Goal: Information Seeking & Learning: Learn about a topic

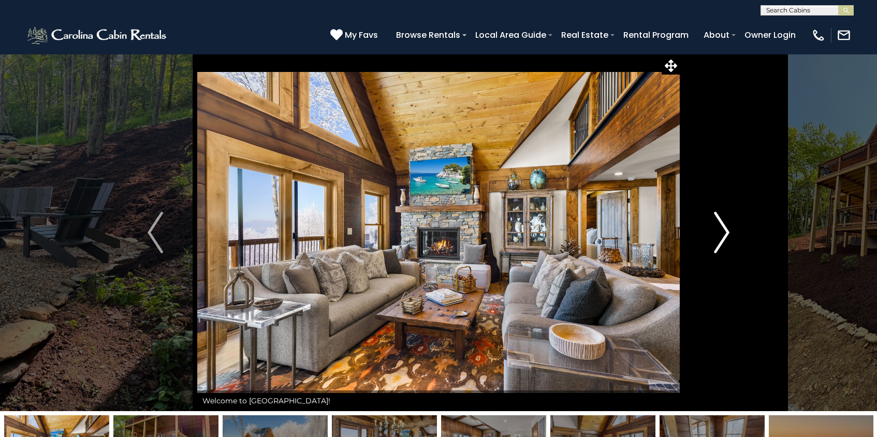
click at [721, 239] on img "Next" at bounding box center [722, 232] width 16 height 41
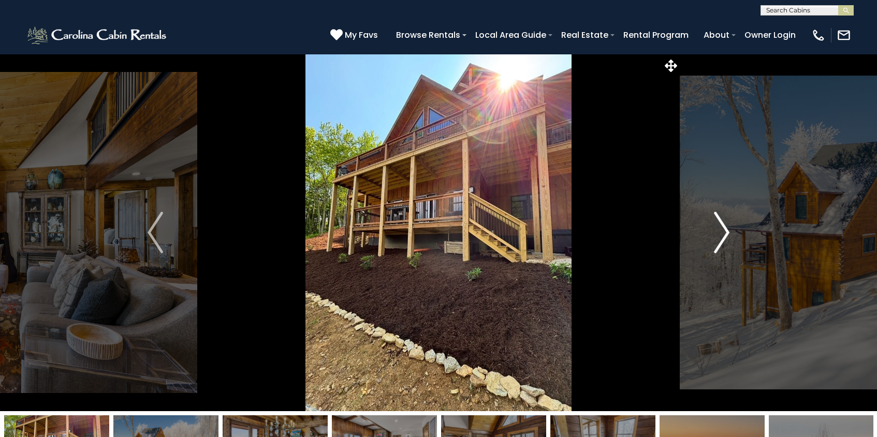
click at [728, 232] on img "Next" at bounding box center [722, 232] width 16 height 41
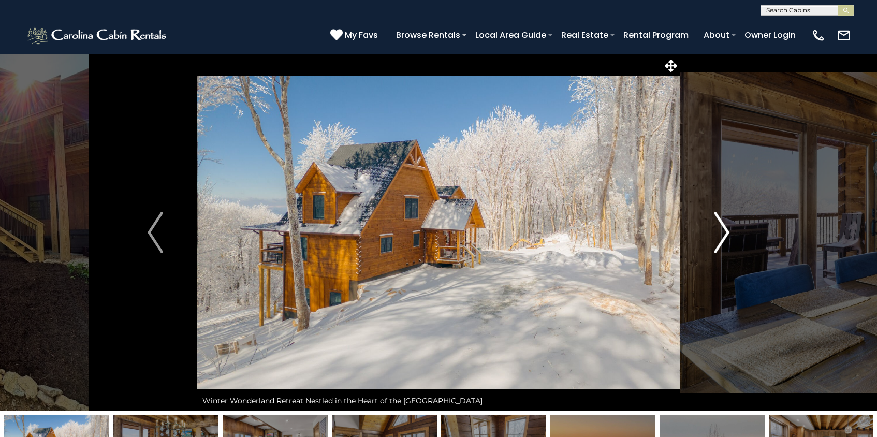
click at [723, 232] on img "Next" at bounding box center [722, 232] width 16 height 41
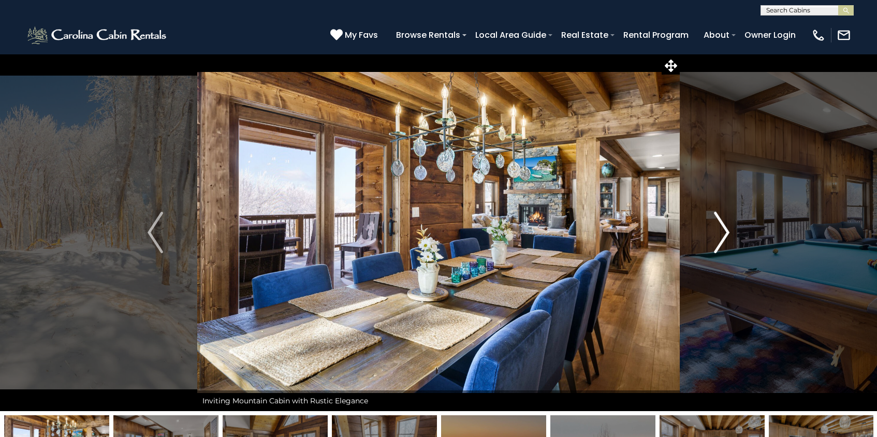
click at [723, 232] on img "Next" at bounding box center [722, 232] width 16 height 41
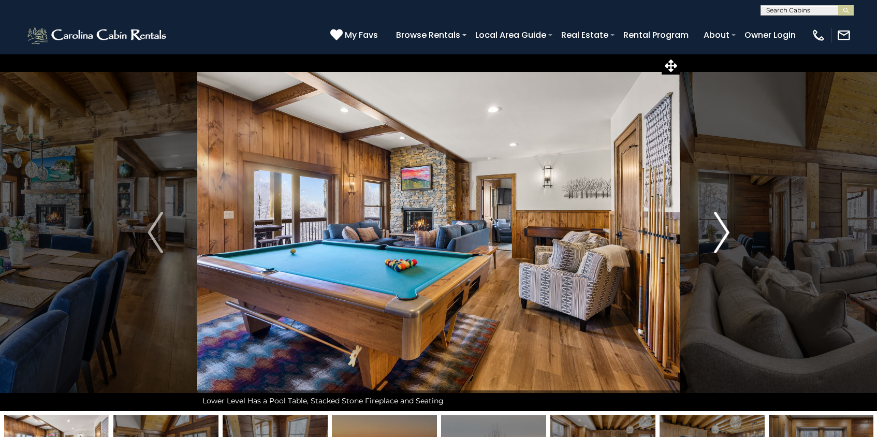
click at [723, 232] on img "Next" at bounding box center [722, 232] width 16 height 41
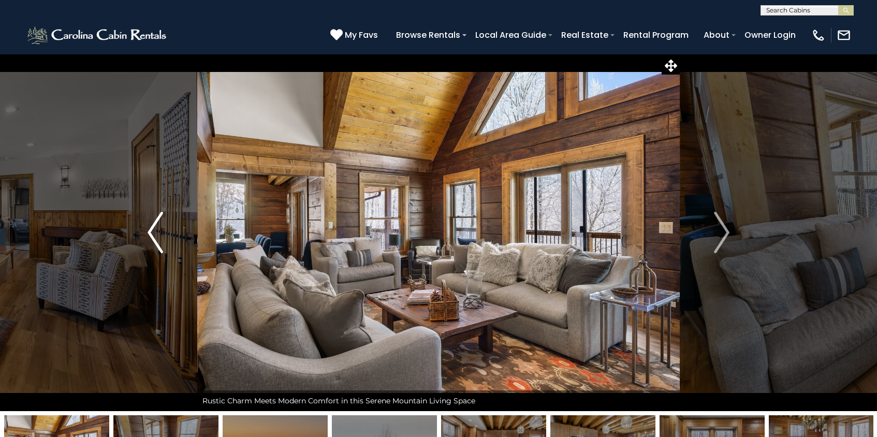
click at [156, 231] on img "Previous" at bounding box center [156, 232] width 16 height 41
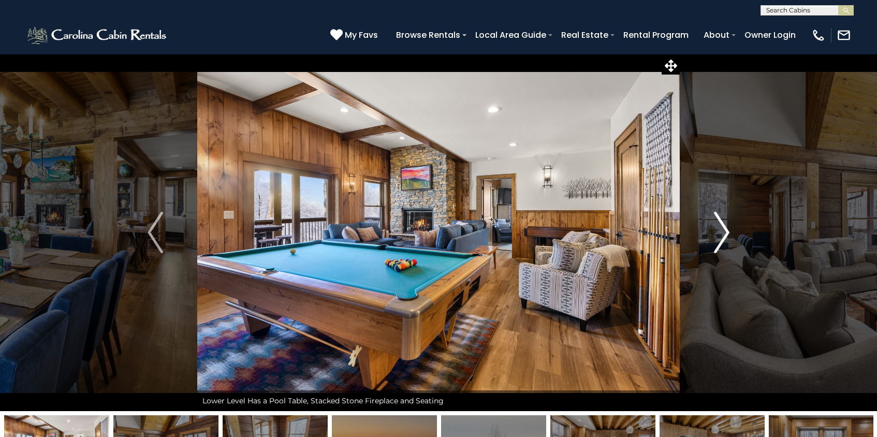
click at [720, 230] on img "Next" at bounding box center [722, 232] width 16 height 41
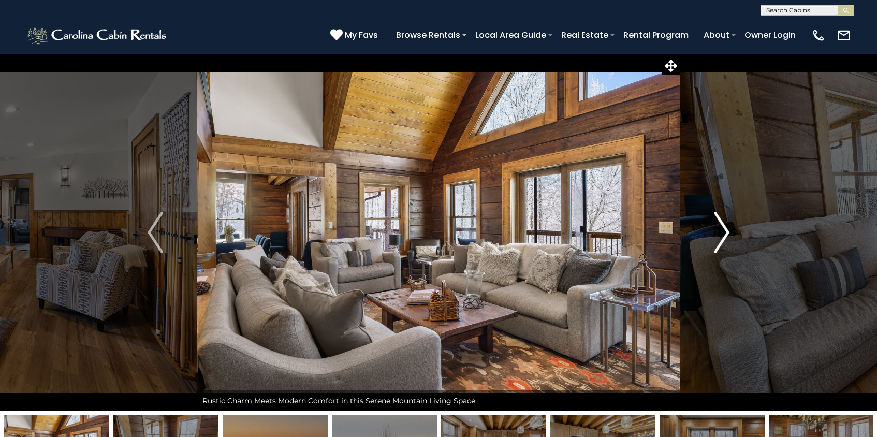
click at [724, 229] on img "Next" at bounding box center [722, 232] width 16 height 41
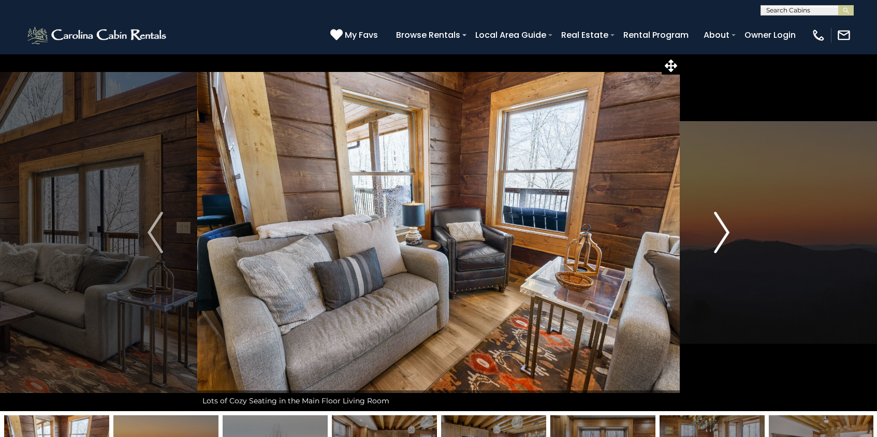
click at [724, 229] on img "Next" at bounding box center [722, 232] width 16 height 41
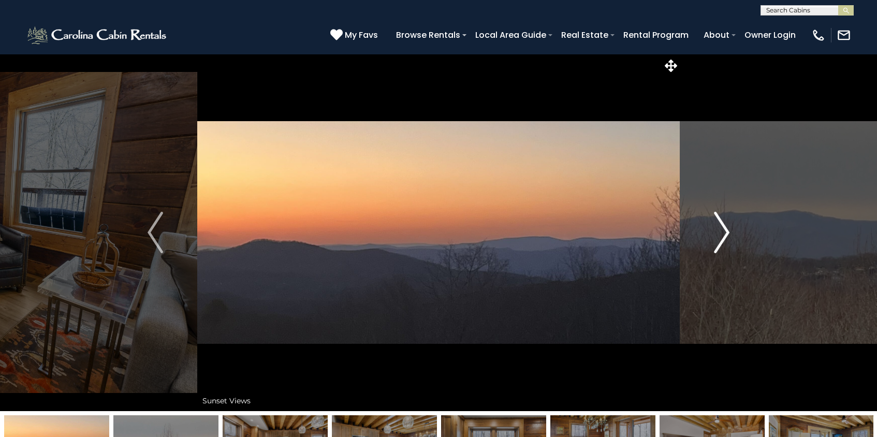
click at [724, 229] on img "Next" at bounding box center [722, 232] width 16 height 41
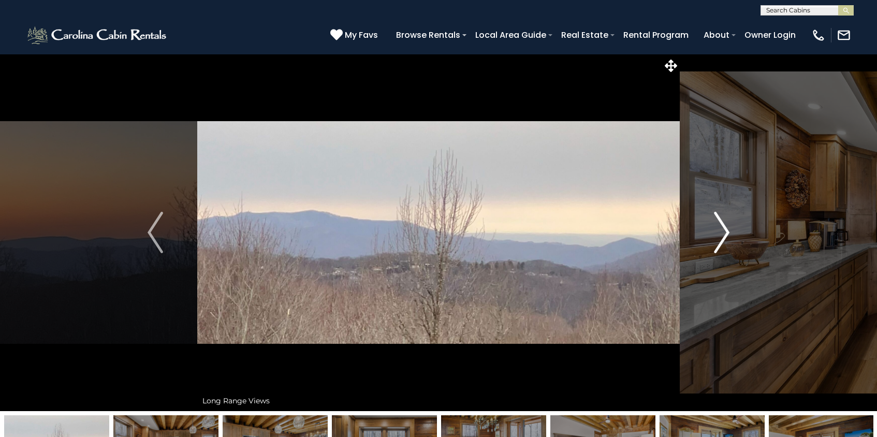
click at [724, 229] on img "Next" at bounding box center [722, 232] width 16 height 41
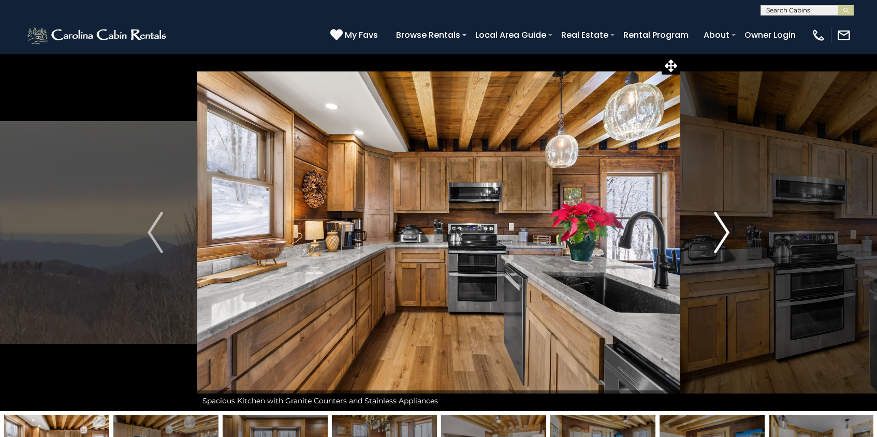
click at [728, 236] on img "Next" at bounding box center [722, 232] width 16 height 41
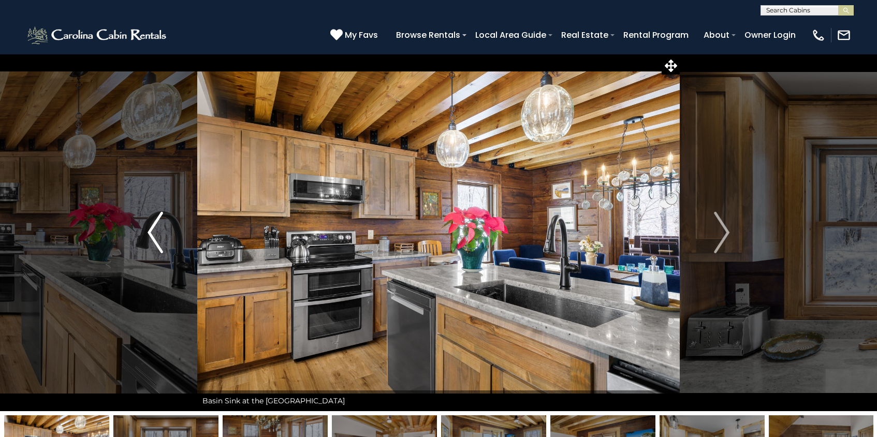
click at [155, 243] on img "Previous" at bounding box center [156, 232] width 16 height 41
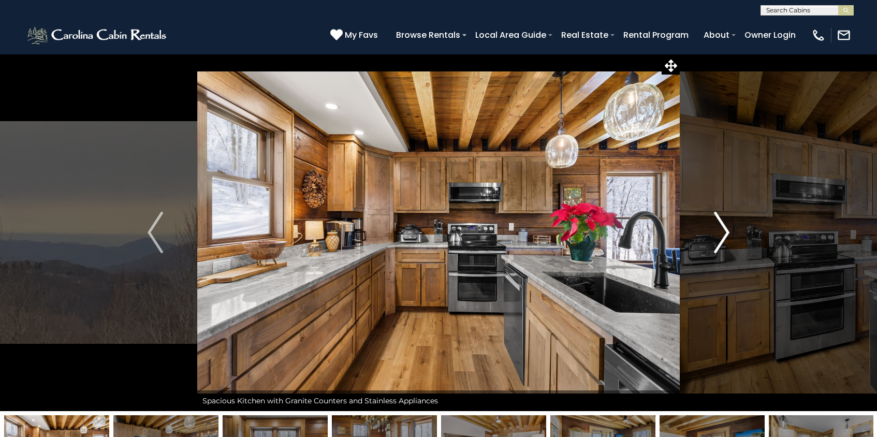
click at [724, 243] on img "Next" at bounding box center [722, 232] width 16 height 41
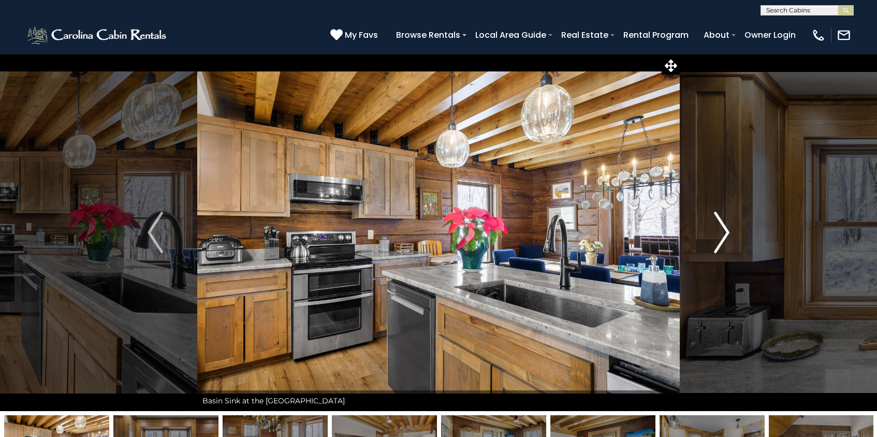
click at [722, 239] on img "Next" at bounding box center [722, 232] width 16 height 41
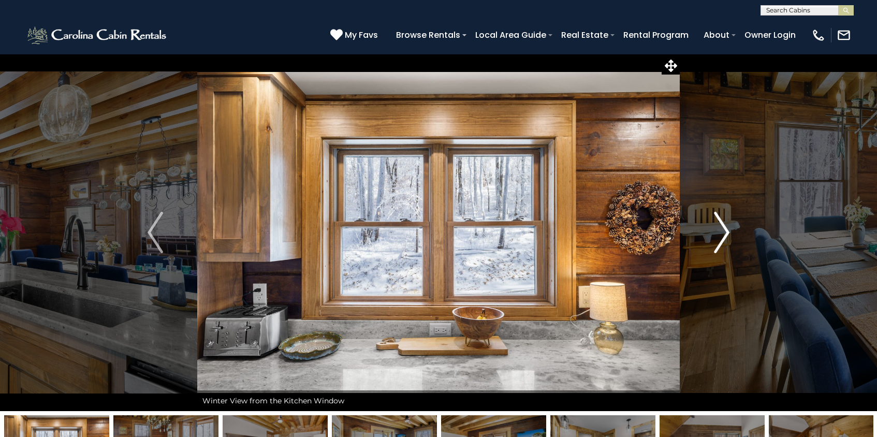
click at [722, 239] on img "Next" at bounding box center [722, 232] width 16 height 41
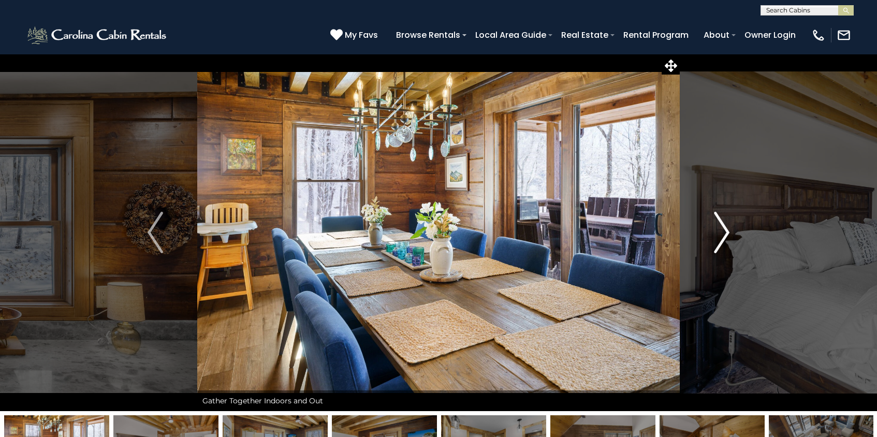
click at [722, 239] on img "Next" at bounding box center [722, 232] width 16 height 41
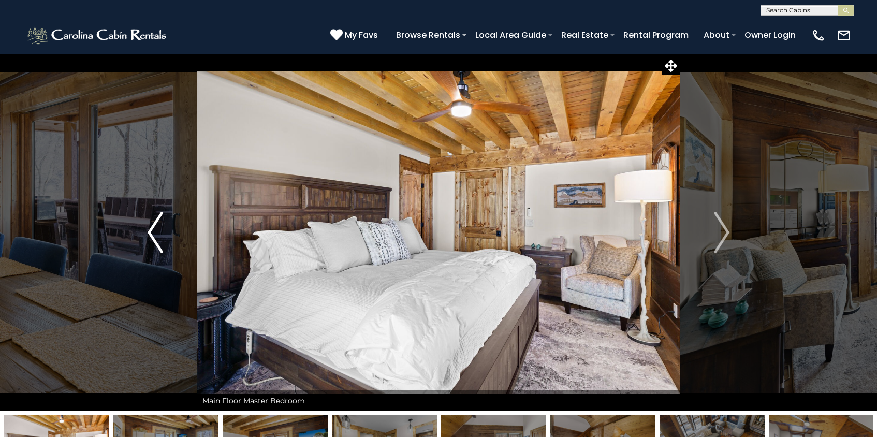
click at [152, 239] on img "Previous" at bounding box center [156, 232] width 16 height 41
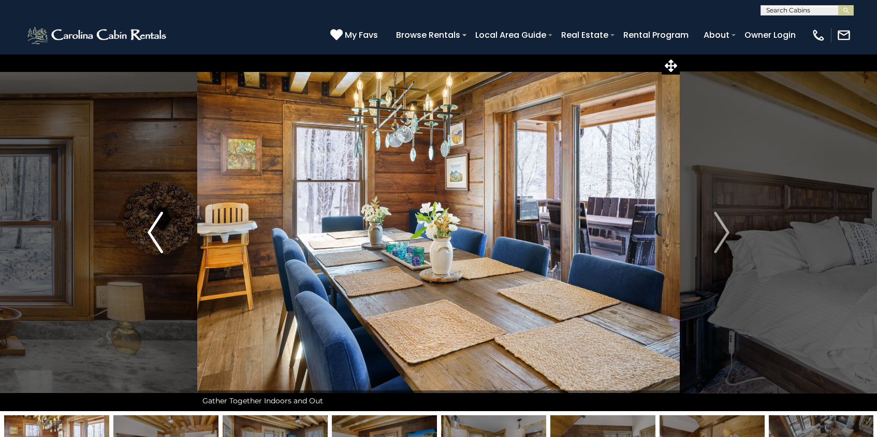
click at [160, 236] on img "Previous" at bounding box center [156, 232] width 16 height 41
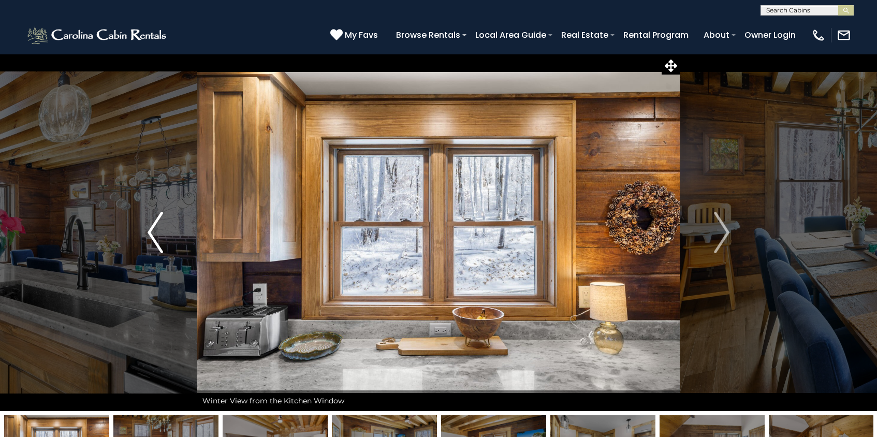
click at [160, 236] on img "Previous" at bounding box center [156, 232] width 16 height 41
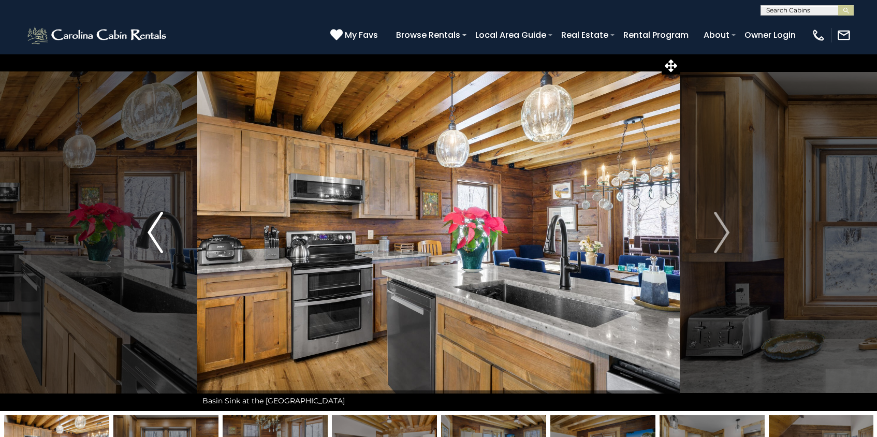
click at [160, 236] on img "Previous" at bounding box center [156, 232] width 16 height 41
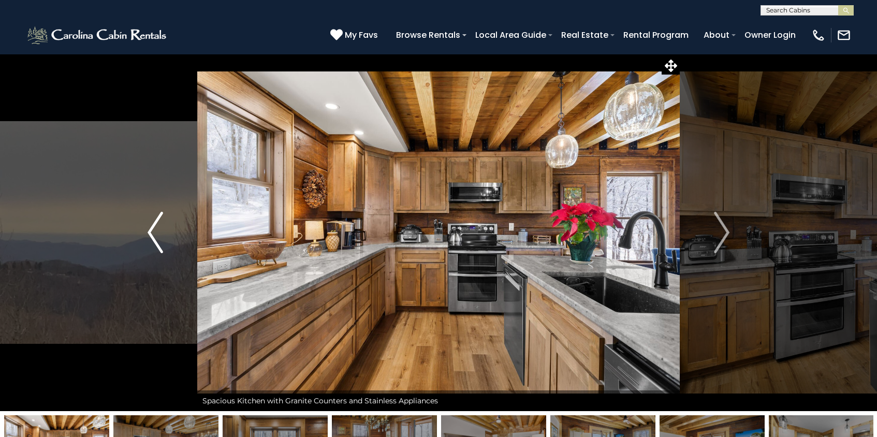
click at [160, 236] on img "Previous" at bounding box center [156, 232] width 16 height 41
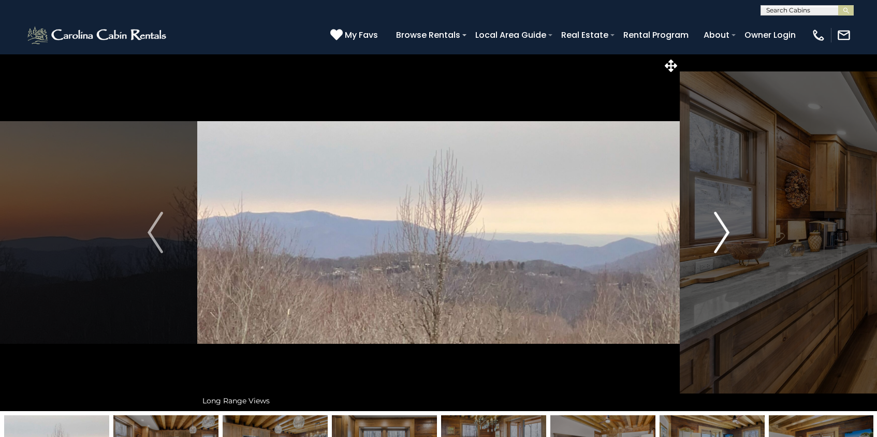
click at [717, 235] on img "Next" at bounding box center [722, 232] width 16 height 41
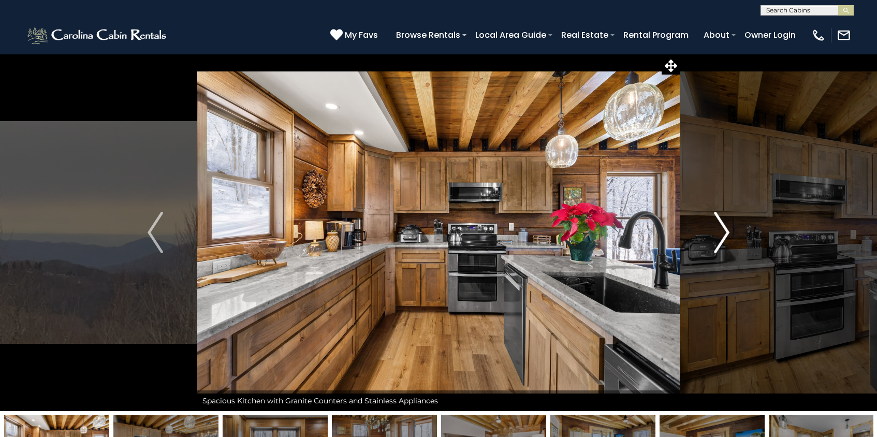
click at [717, 235] on img "Next" at bounding box center [722, 232] width 16 height 41
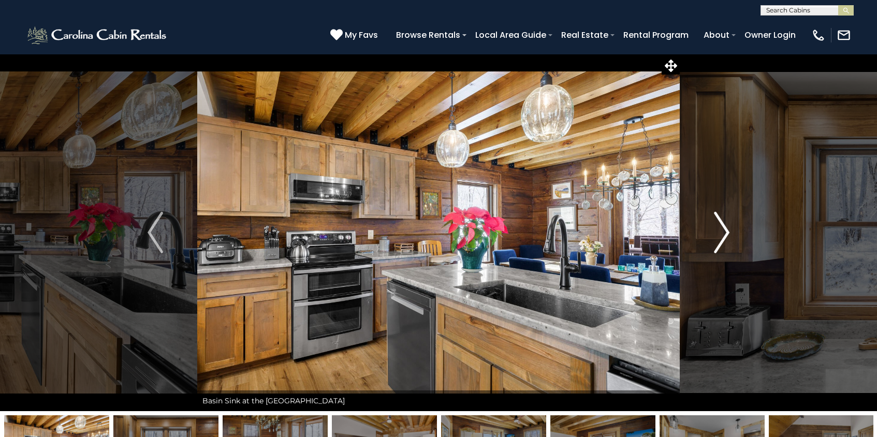
click at [717, 235] on img "Next" at bounding box center [722, 232] width 16 height 41
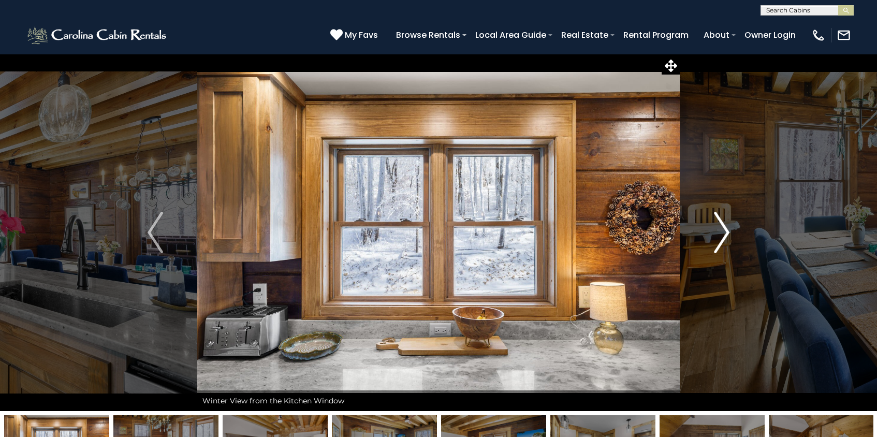
click at [717, 235] on img "Next" at bounding box center [722, 232] width 16 height 41
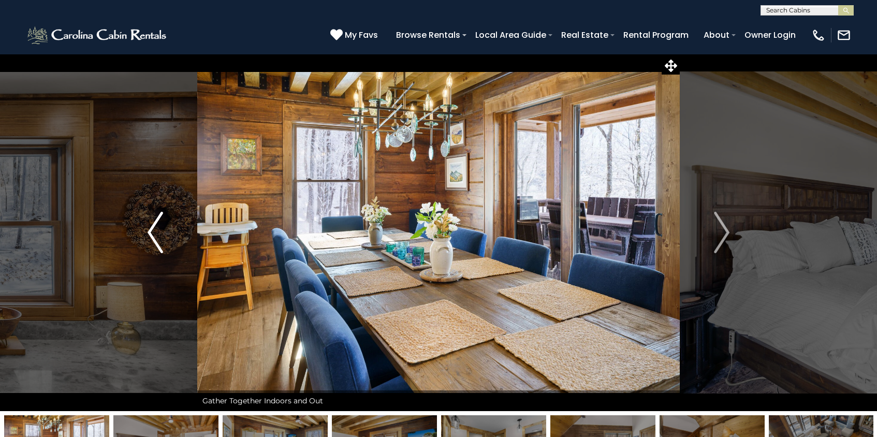
click at [146, 234] on button "Previous" at bounding box center [155, 232] width 84 height 357
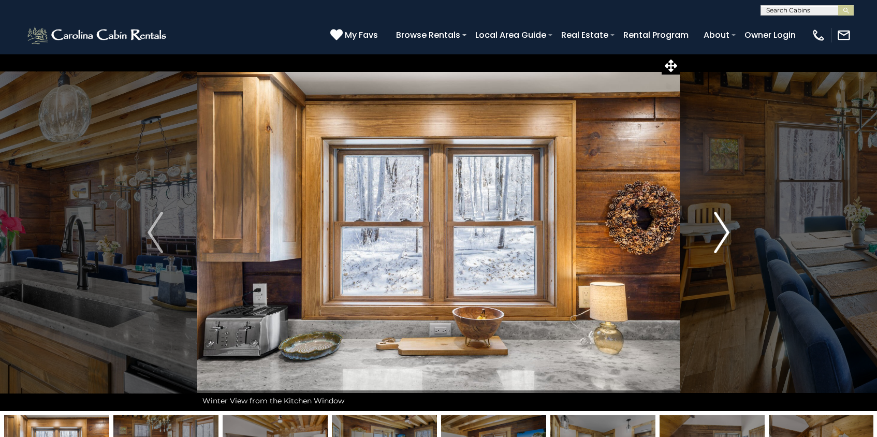
click at [722, 243] on img "Next" at bounding box center [722, 232] width 16 height 41
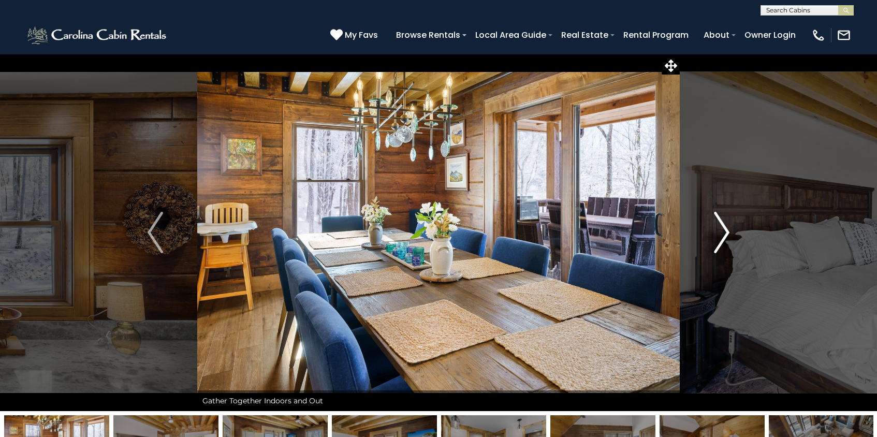
click at [721, 236] on img "Next" at bounding box center [722, 232] width 16 height 41
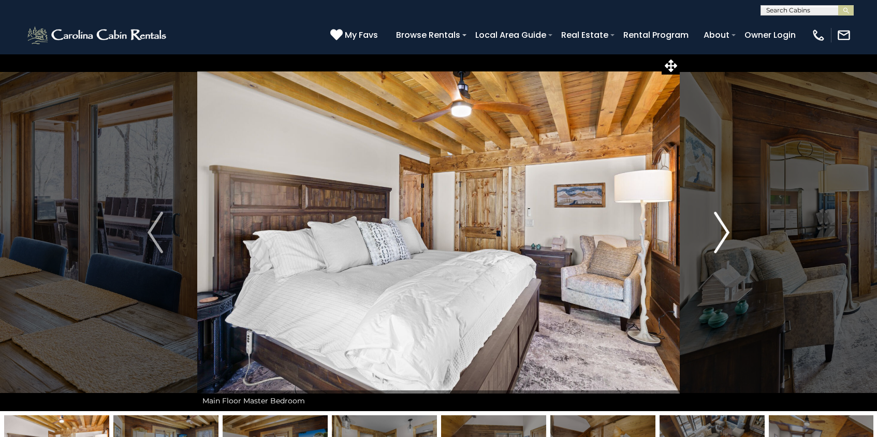
click at [721, 235] on img "Next" at bounding box center [722, 232] width 16 height 41
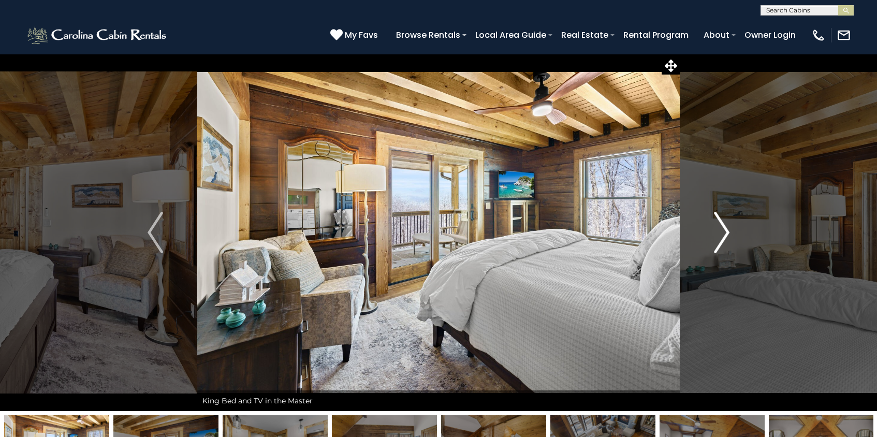
click at [721, 235] on img "Next" at bounding box center [722, 232] width 16 height 41
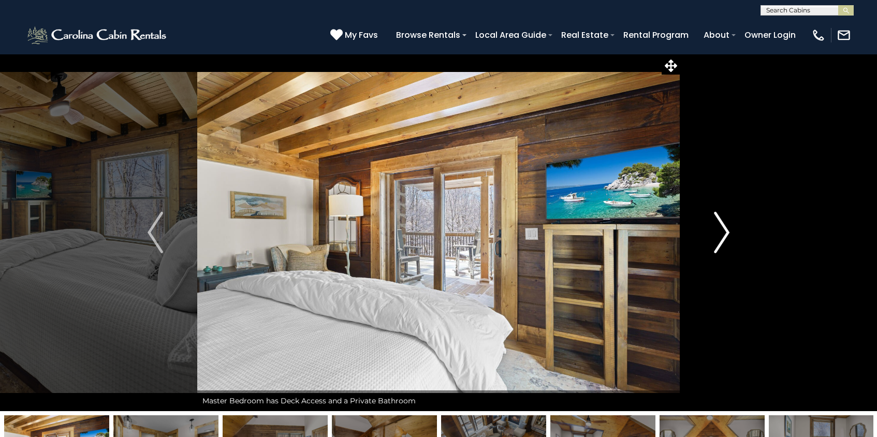
click at [721, 235] on img "Next" at bounding box center [722, 232] width 16 height 41
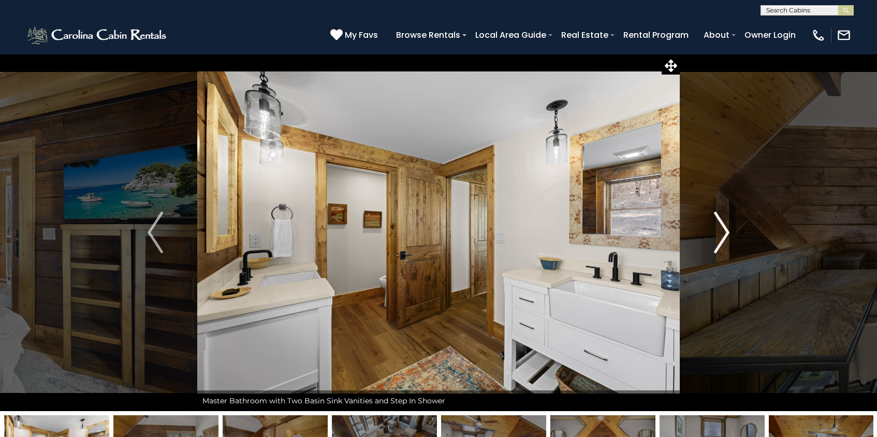
click at [721, 235] on img "Next" at bounding box center [722, 232] width 16 height 41
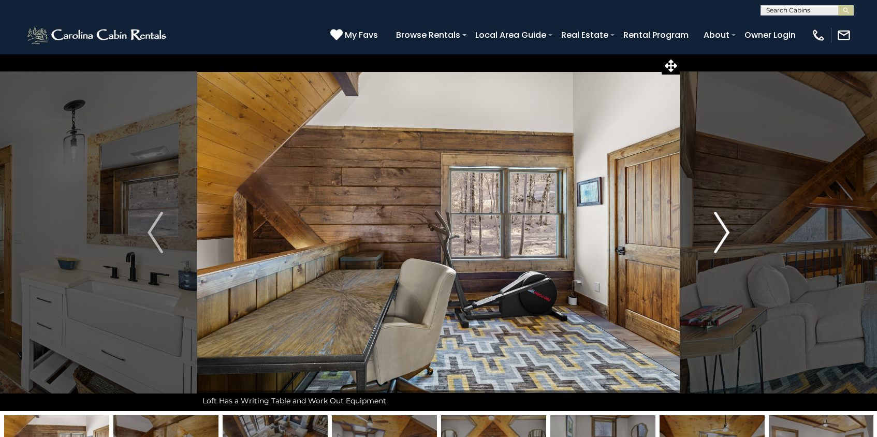
click at [721, 234] on img "Next" at bounding box center [722, 232] width 16 height 41
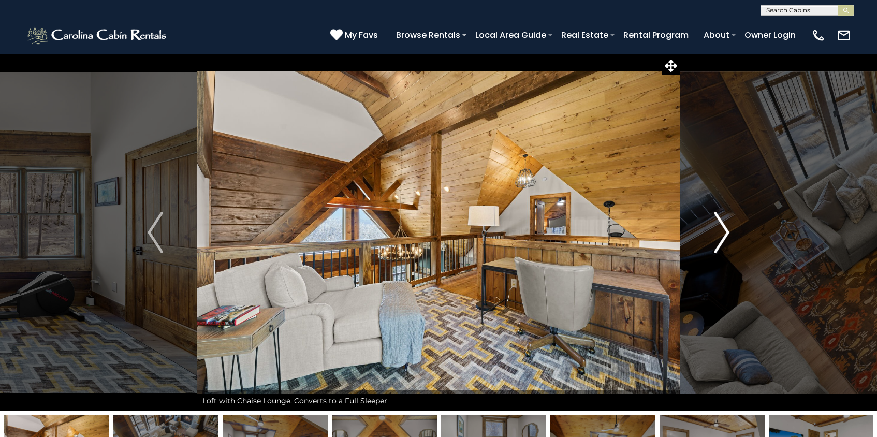
click at [721, 234] on img "Next" at bounding box center [722, 232] width 16 height 41
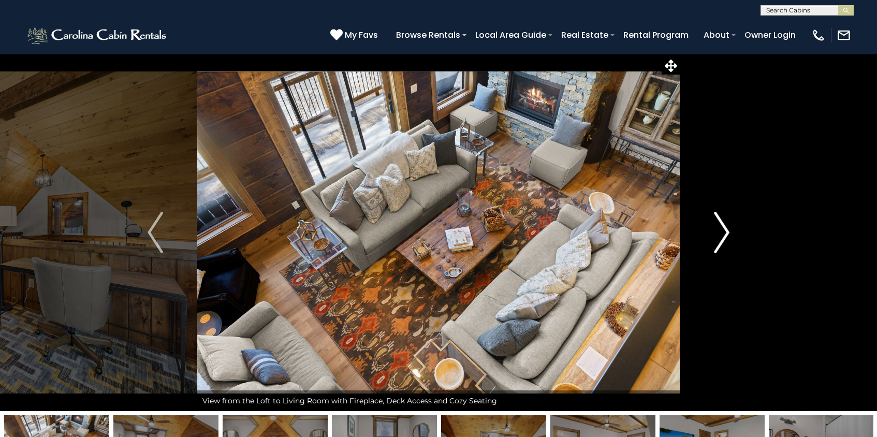
click at [721, 234] on img "Next" at bounding box center [722, 232] width 16 height 41
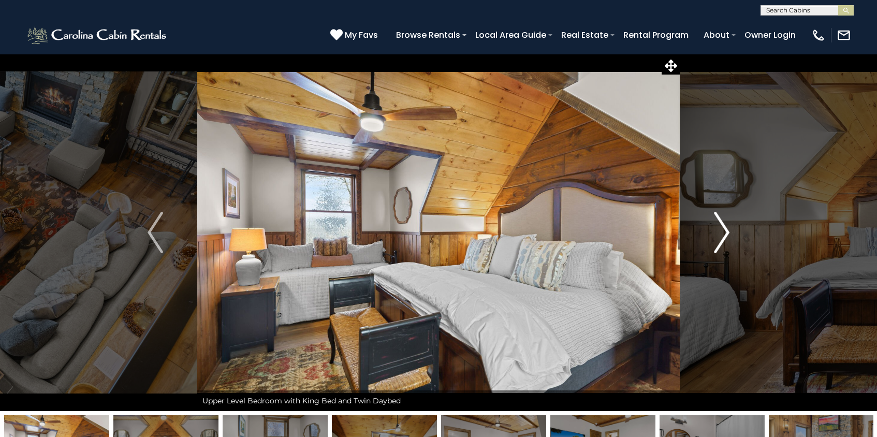
click at [721, 234] on img "Next" at bounding box center [722, 232] width 16 height 41
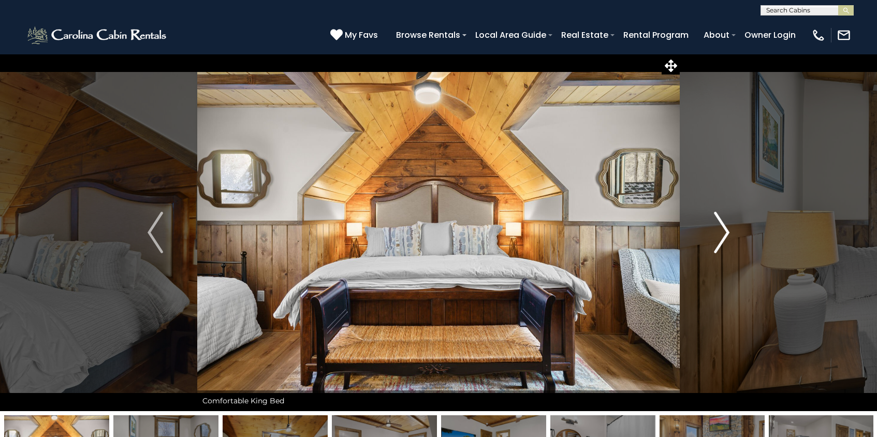
click at [721, 234] on img "Next" at bounding box center [722, 232] width 16 height 41
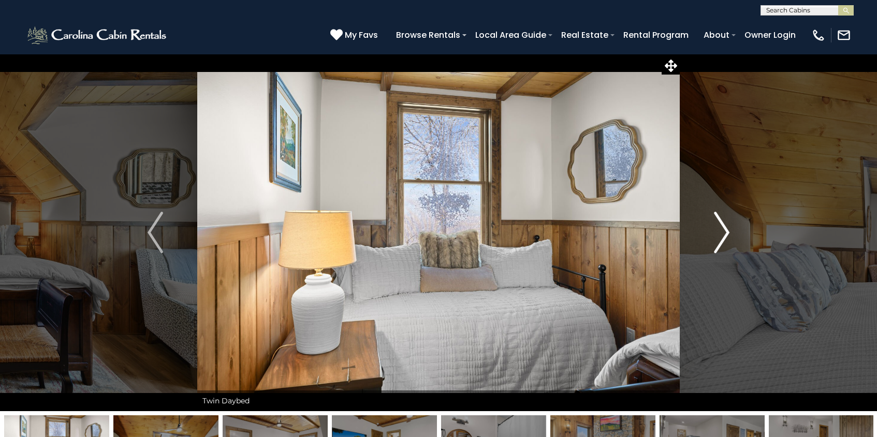
click at [720, 227] on img "Next" at bounding box center [722, 232] width 16 height 41
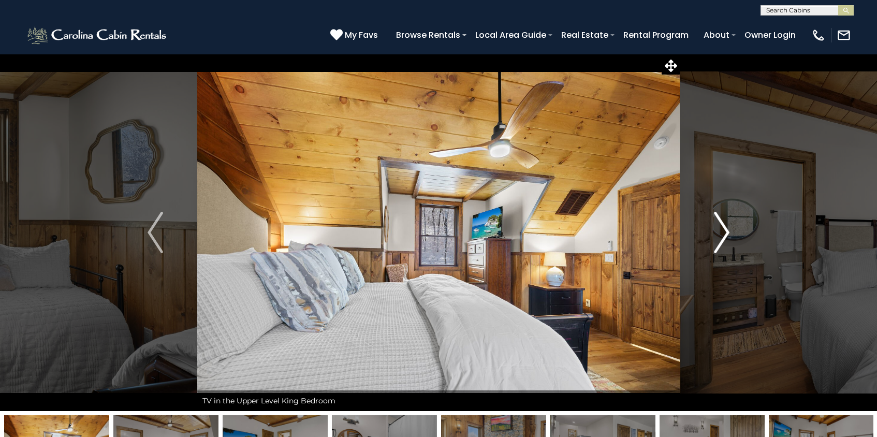
click at [720, 227] on img "Next" at bounding box center [722, 232] width 16 height 41
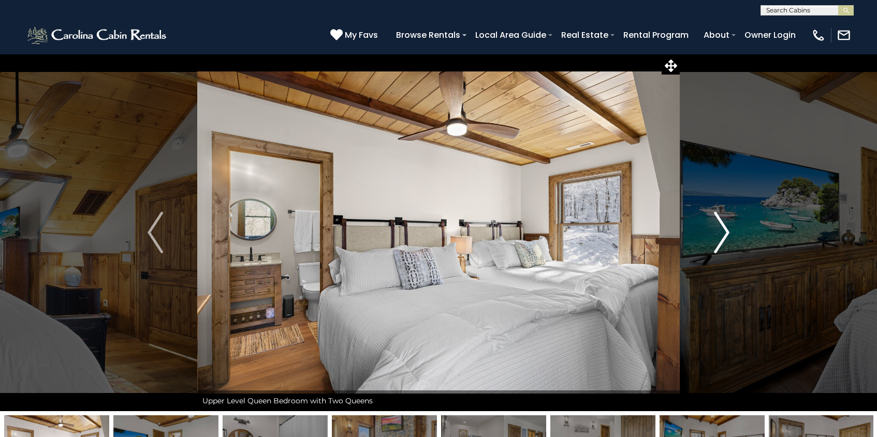
click at [724, 228] on img "Next" at bounding box center [722, 232] width 16 height 41
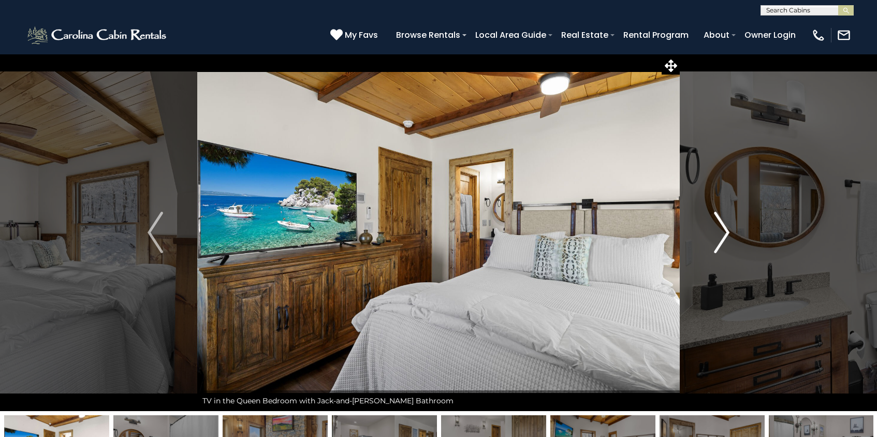
click at [724, 229] on img "Next" at bounding box center [722, 232] width 16 height 41
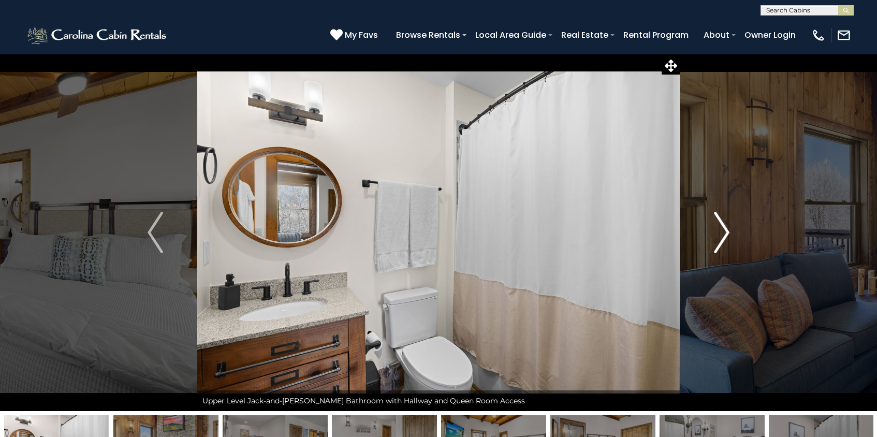
click at [726, 233] on img "Next" at bounding box center [722, 232] width 16 height 41
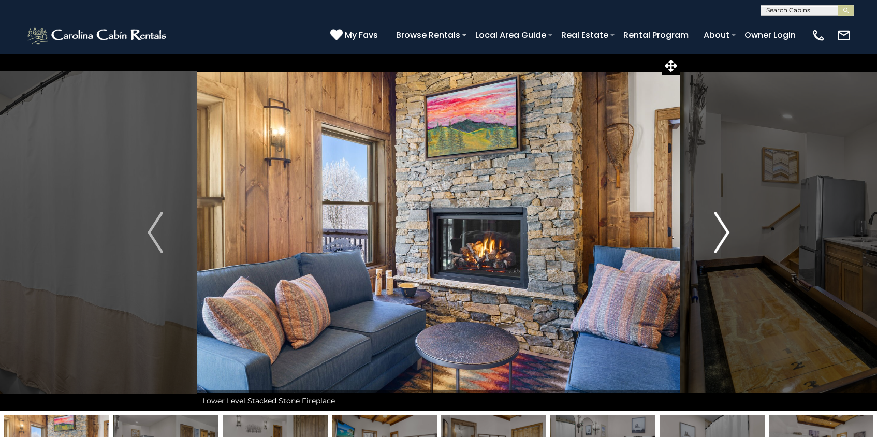
click at [726, 233] on img "Next" at bounding box center [722, 232] width 16 height 41
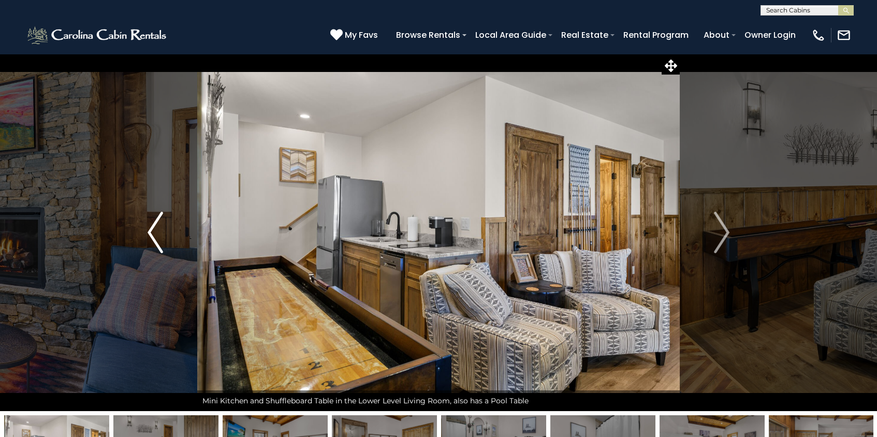
click at [156, 225] on img "Previous" at bounding box center [156, 232] width 16 height 41
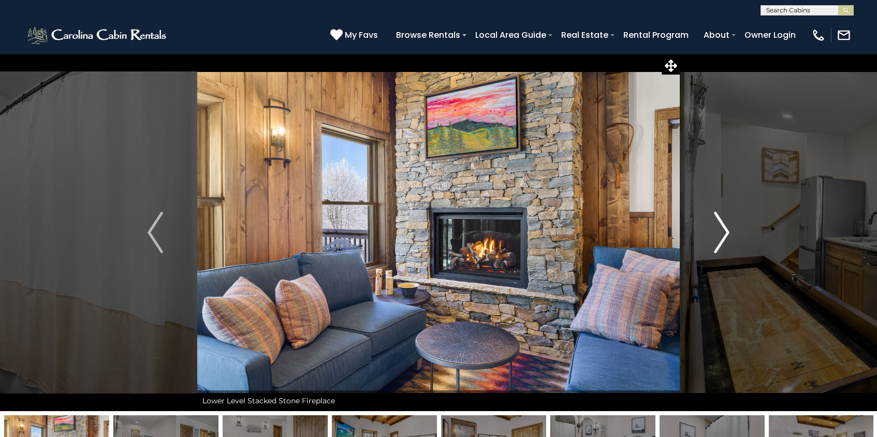
click at [727, 231] on img "Next" at bounding box center [722, 232] width 16 height 41
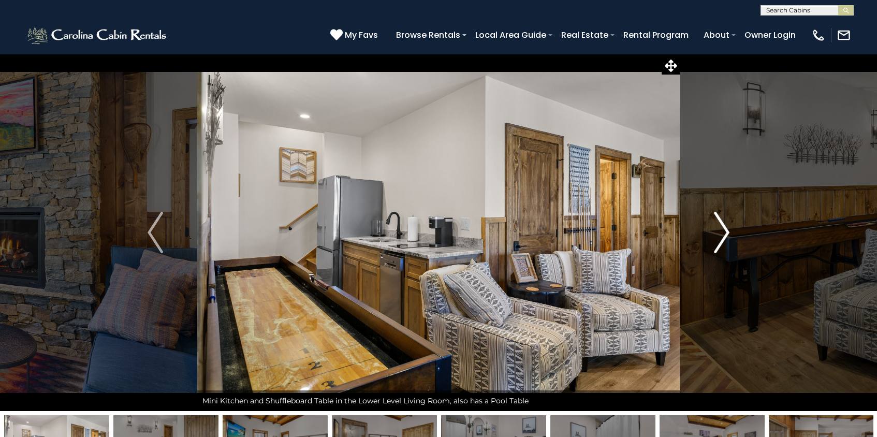
click at [724, 231] on img "Next" at bounding box center [722, 232] width 16 height 41
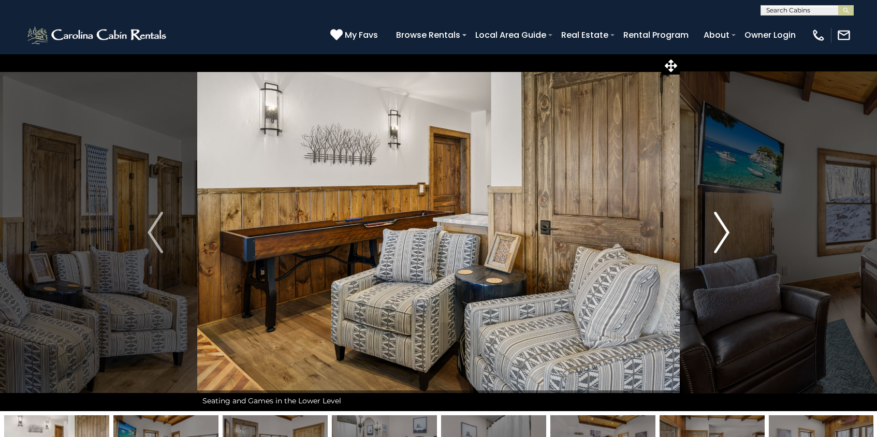
click at [723, 231] on img "Next" at bounding box center [722, 232] width 16 height 41
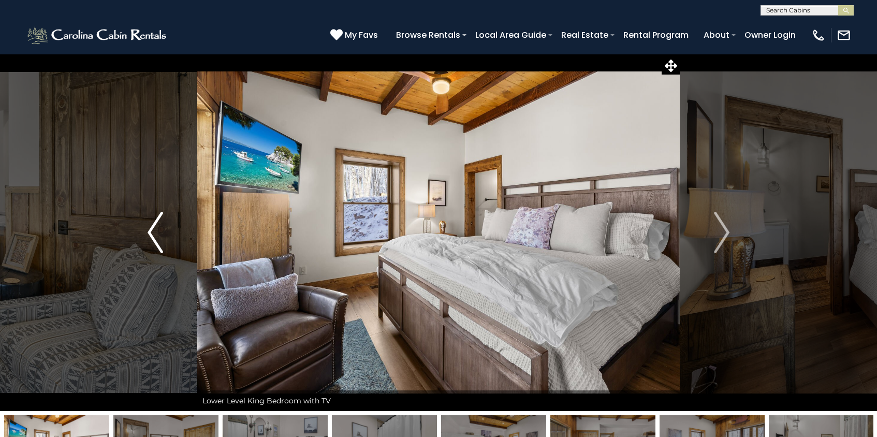
click at [157, 223] on img "Previous" at bounding box center [156, 232] width 16 height 41
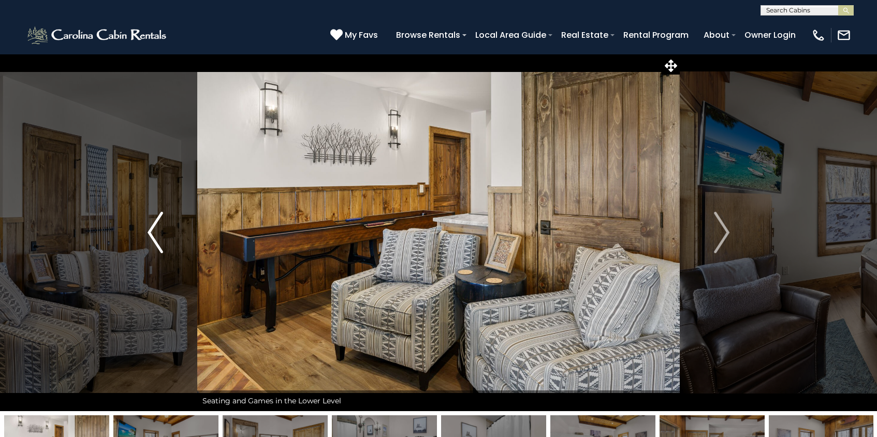
click at [157, 223] on img "Previous" at bounding box center [156, 232] width 16 height 41
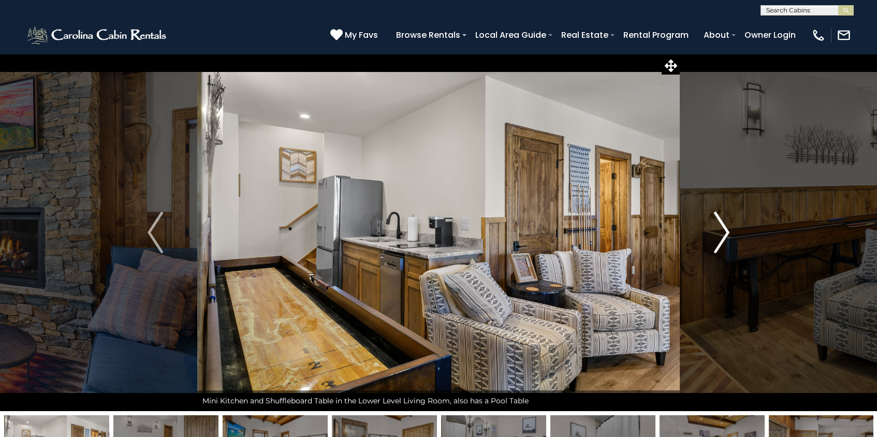
click at [721, 235] on img "Next" at bounding box center [722, 232] width 16 height 41
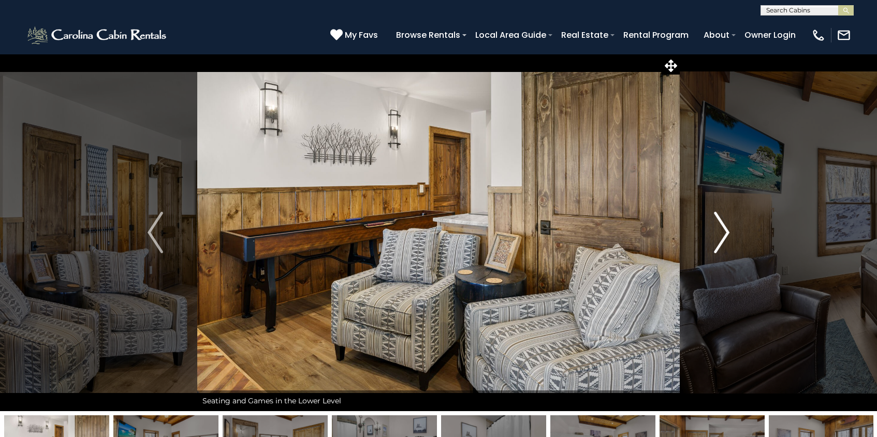
click at [721, 235] on img "Next" at bounding box center [722, 232] width 16 height 41
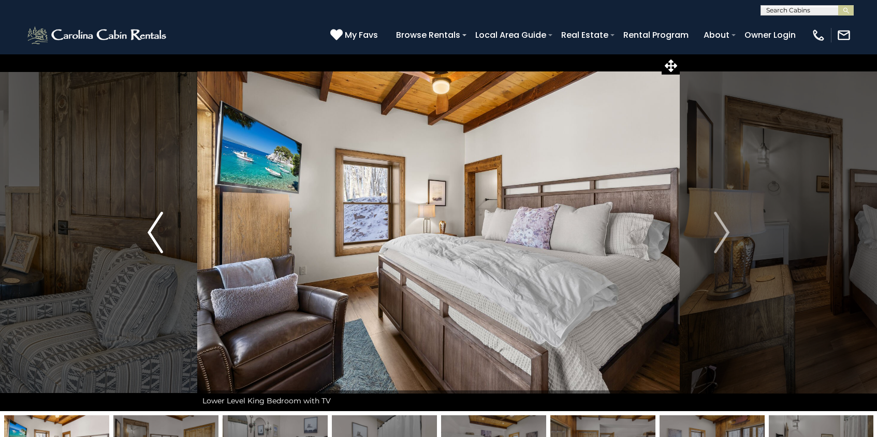
click at [159, 229] on img "Previous" at bounding box center [156, 232] width 16 height 41
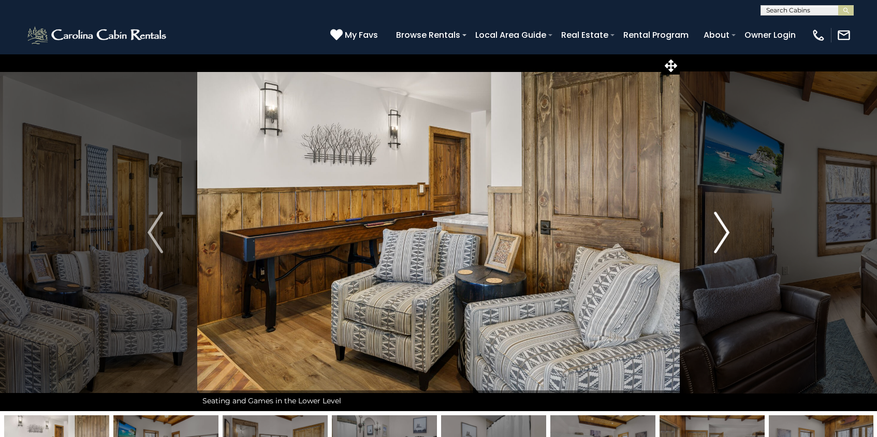
click at [719, 241] on img "Next" at bounding box center [722, 232] width 16 height 41
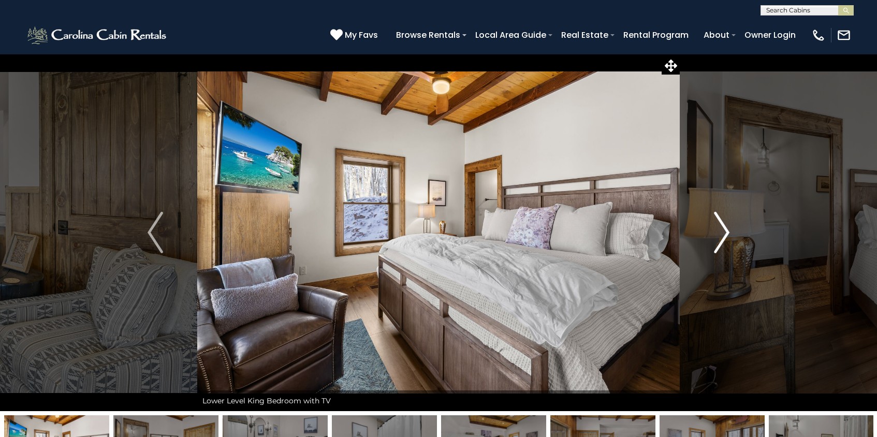
click at [719, 237] on img "Next" at bounding box center [722, 232] width 16 height 41
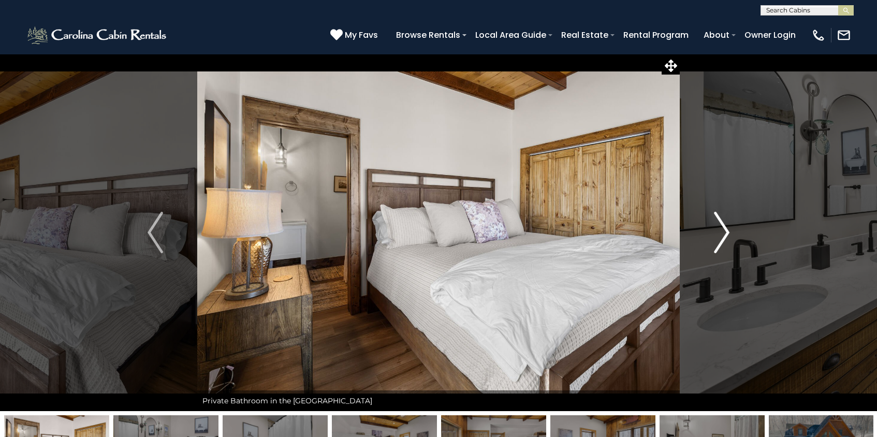
click at [719, 237] on img "Next" at bounding box center [722, 232] width 16 height 41
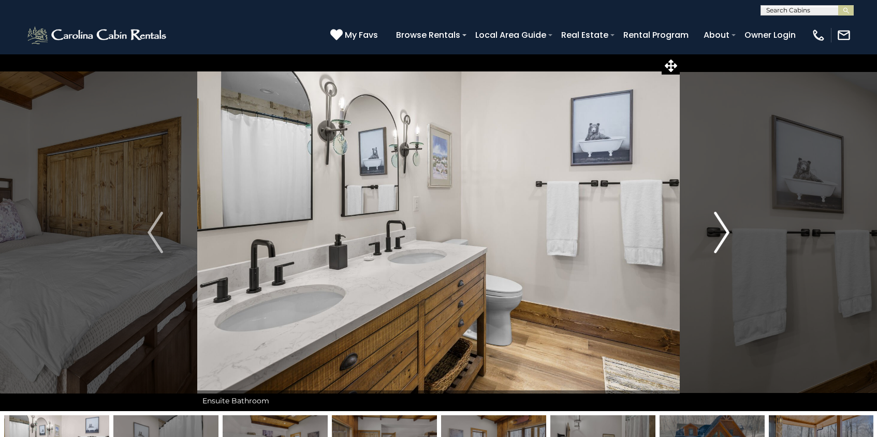
click at [719, 237] on img "Next" at bounding box center [722, 232] width 16 height 41
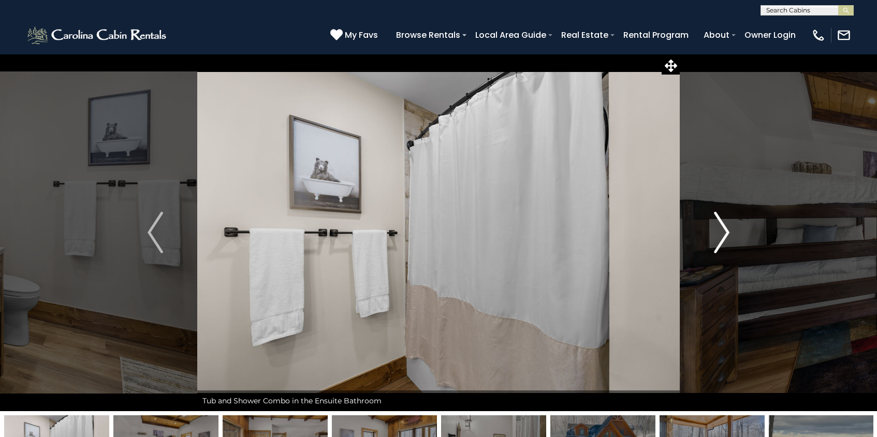
click at [719, 237] on img "Next" at bounding box center [722, 232] width 16 height 41
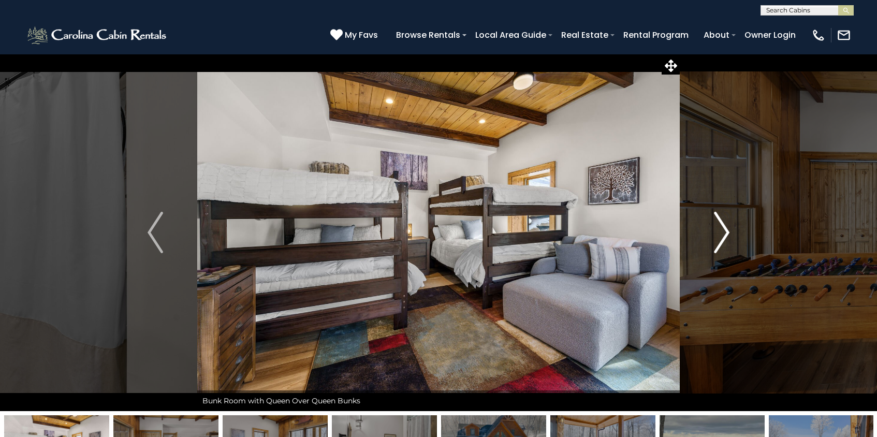
click at [723, 230] on img "Next" at bounding box center [722, 232] width 16 height 41
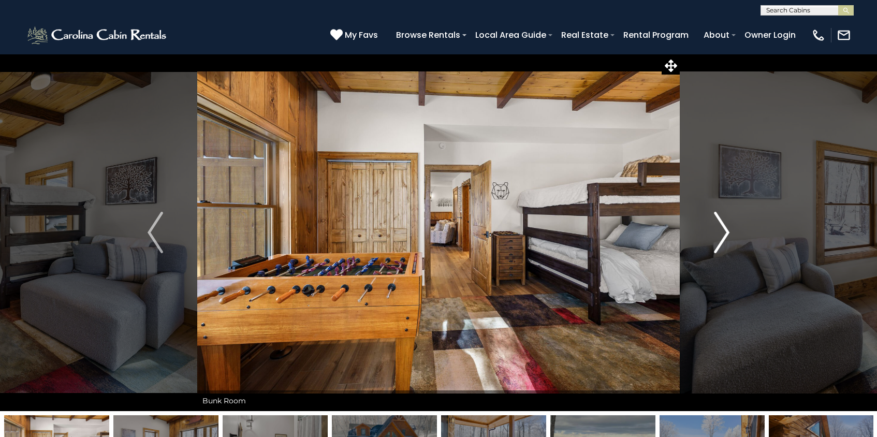
click at [722, 229] on img "Next" at bounding box center [722, 232] width 16 height 41
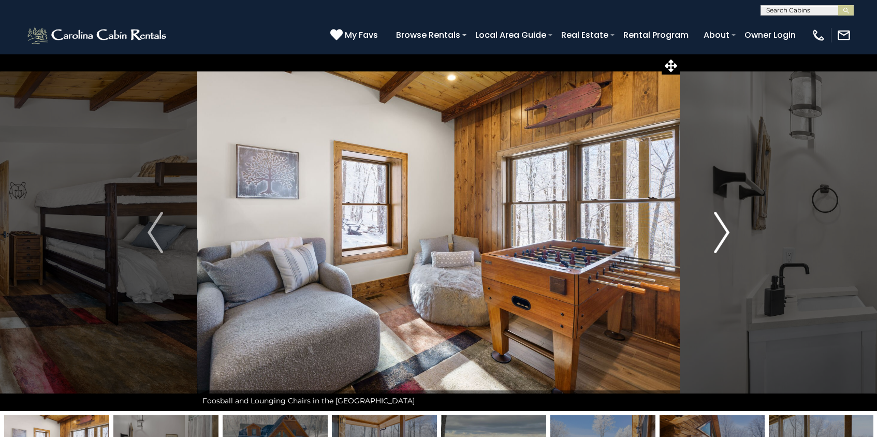
click at [722, 229] on img "Next" at bounding box center [722, 232] width 16 height 41
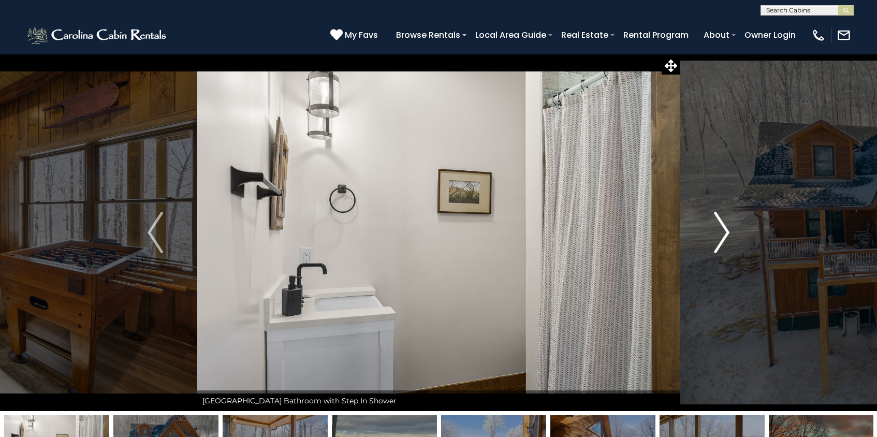
click at [722, 229] on img "Next" at bounding box center [722, 232] width 16 height 41
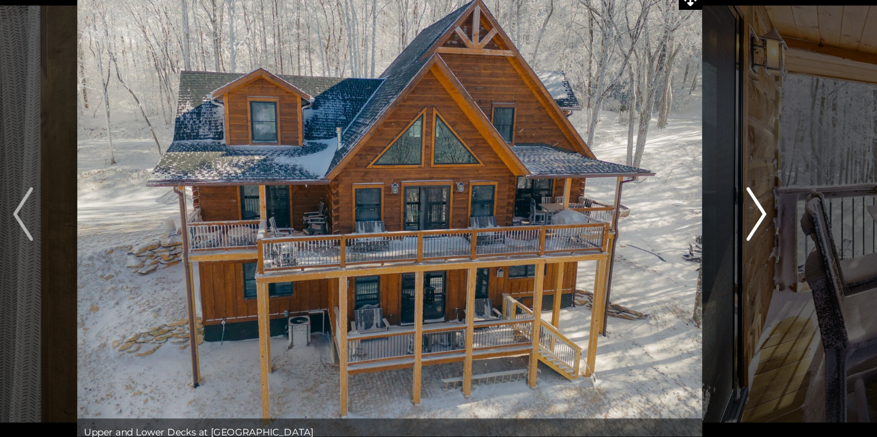
click at [719, 241] on img "Next" at bounding box center [722, 232] width 16 height 41
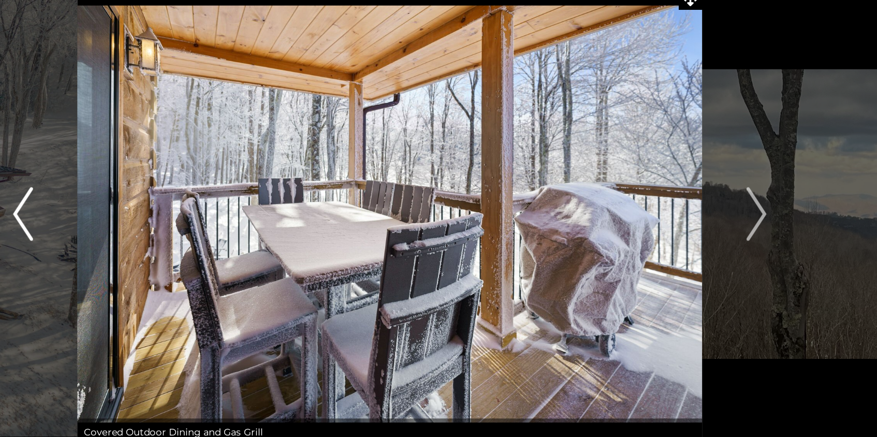
click at [158, 233] on img "Previous" at bounding box center [156, 232] width 16 height 41
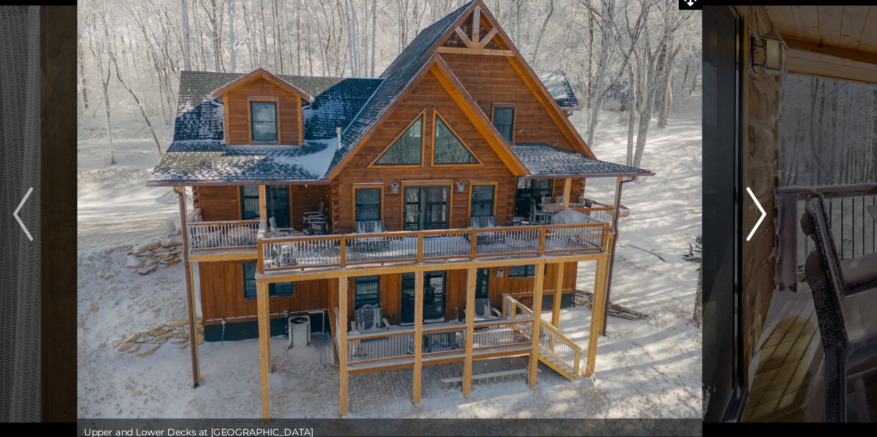
click at [729, 232] on img "Next" at bounding box center [722, 232] width 16 height 41
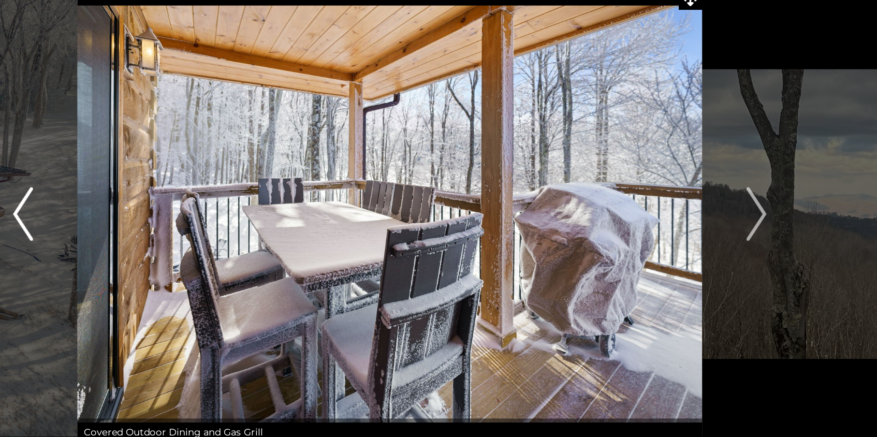
click at [157, 237] on img "Previous" at bounding box center [156, 232] width 16 height 41
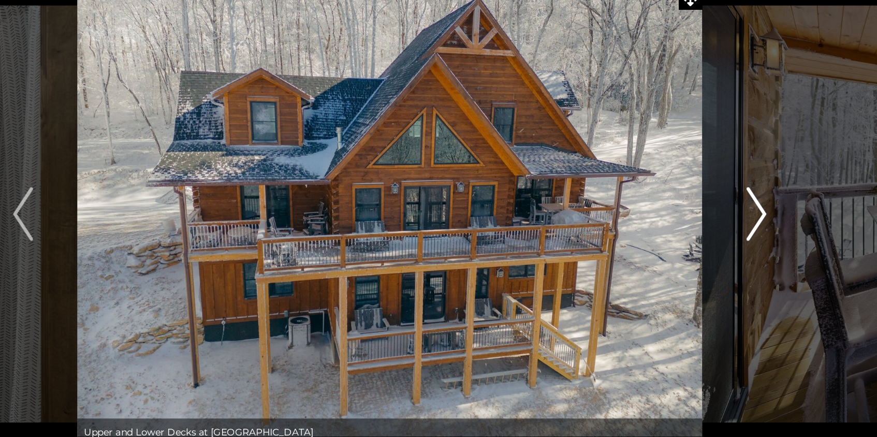
click at [730, 230] on button "Next" at bounding box center [722, 232] width 84 height 357
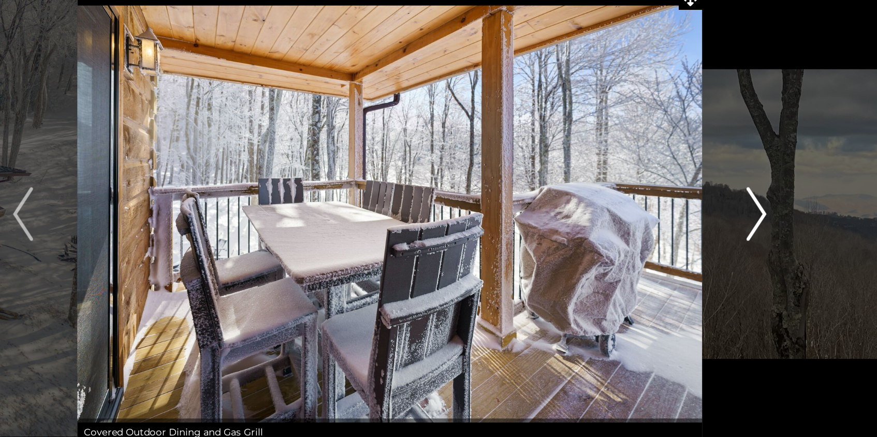
click at [723, 236] on img "Next" at bounding box center [722, 232] width 16 height 41
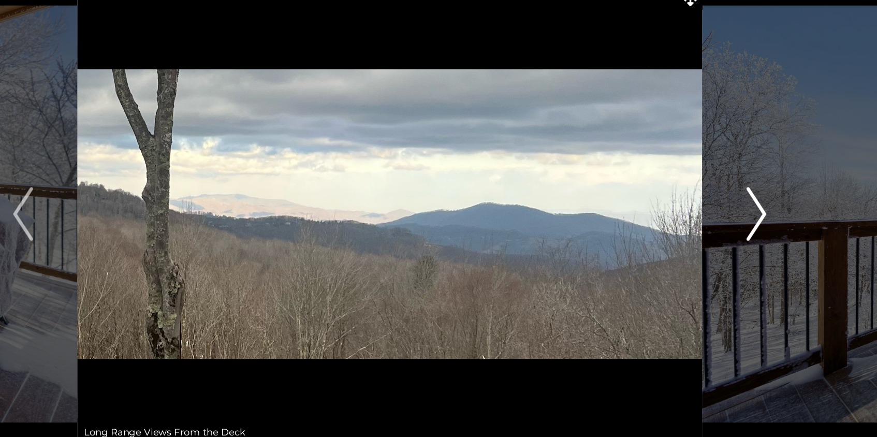
click at [723, 236] on img "Next" at bounding box center [722, 232] width 16 height 41
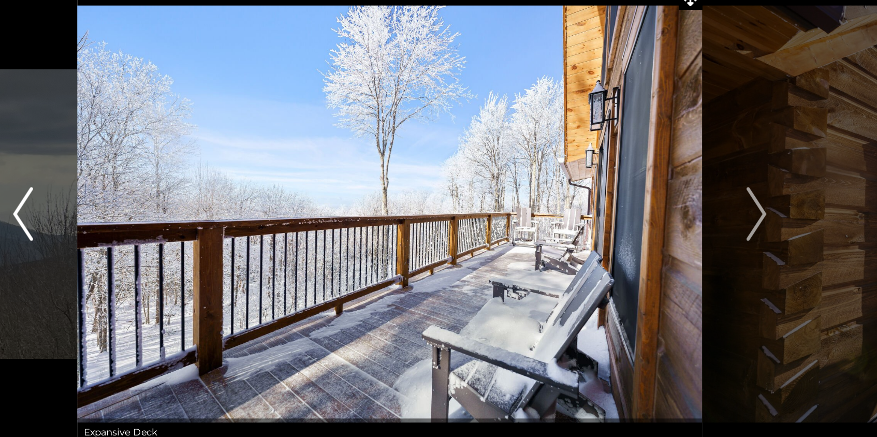
click at [157, 247] on img "Previous" at bounding box center [156, 232] width 16 height 41
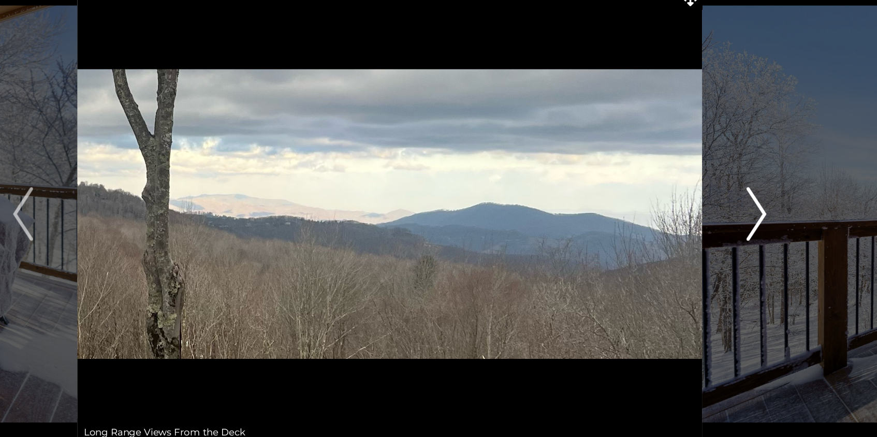
click at [716, 226] on img "Next" at bounding box center [722, 232] width 16 height 41
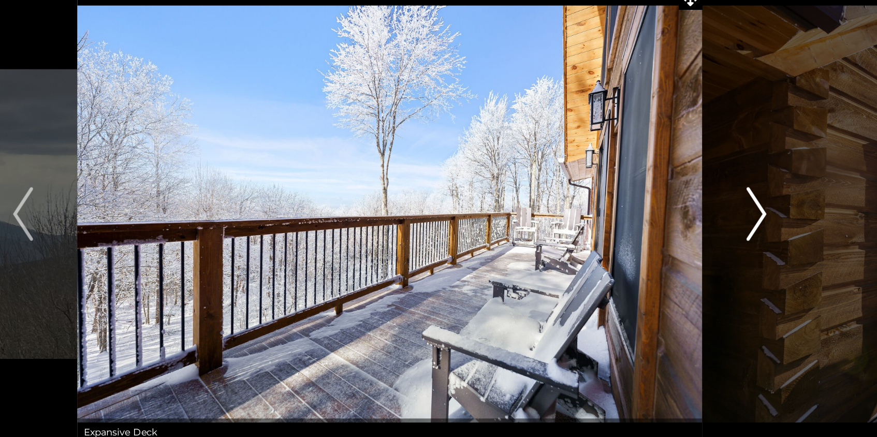
click at [721, 228] on img "Next" at bounding box center [722, 232] width 16 height 41
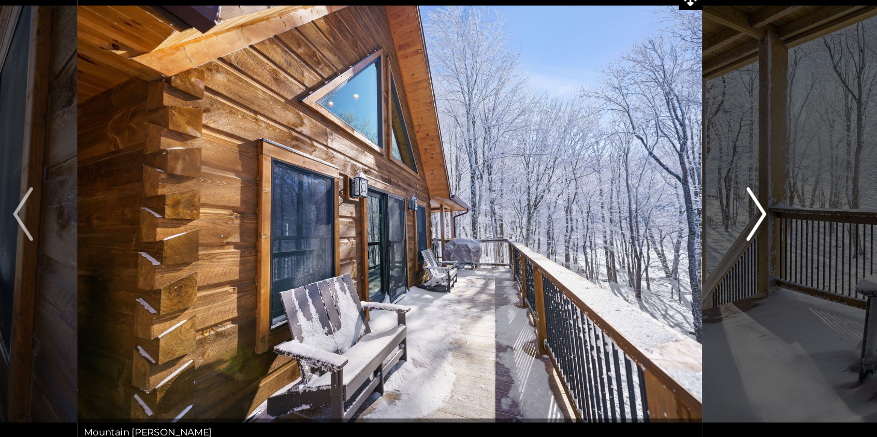
click at [721, 228] on img "Next" at bounding box center [722, 232] width 16 height 41
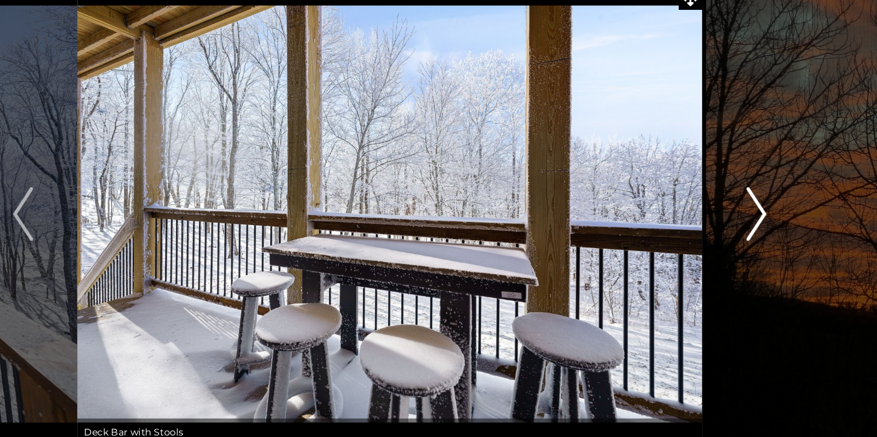
click at [721, 228] on img "Next" at bounding box center [722, 232] width 16 height 41
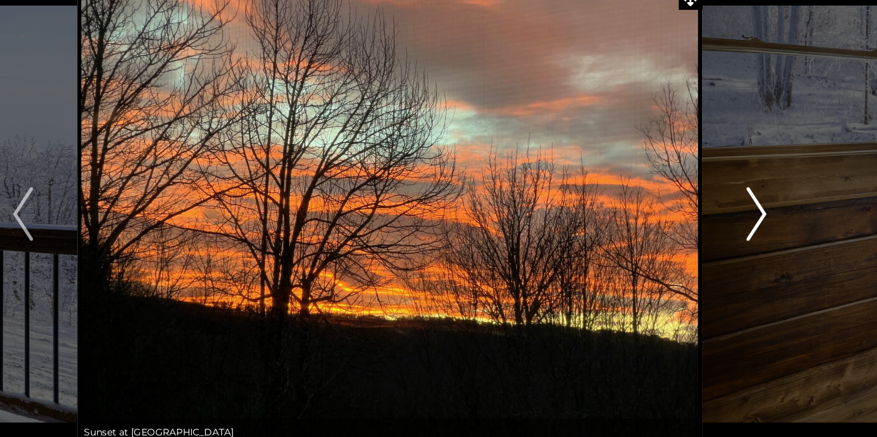
click at [721, 228] on img "Next" at bounding box center [722, 232] width 16 height 41
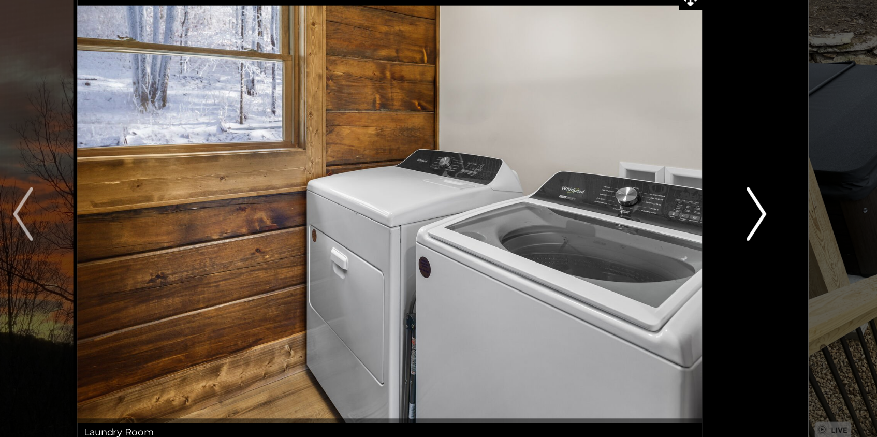
click at [721, 228] on img "Next" at bounding box center [722, 232] width 16 height 41
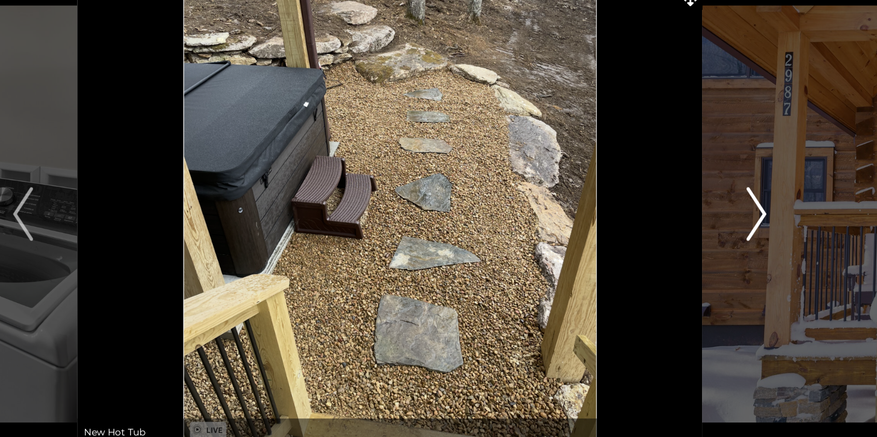
click at [721, 228] on img "Next" at bounding box center [722, 232] width 16 height 41
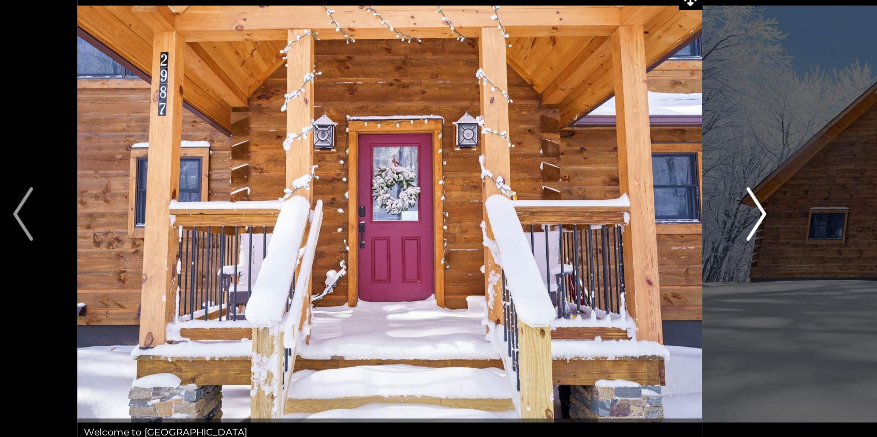
click at [721, 228] on img "Next" at bounding box center [722, 232] width 16 height 41
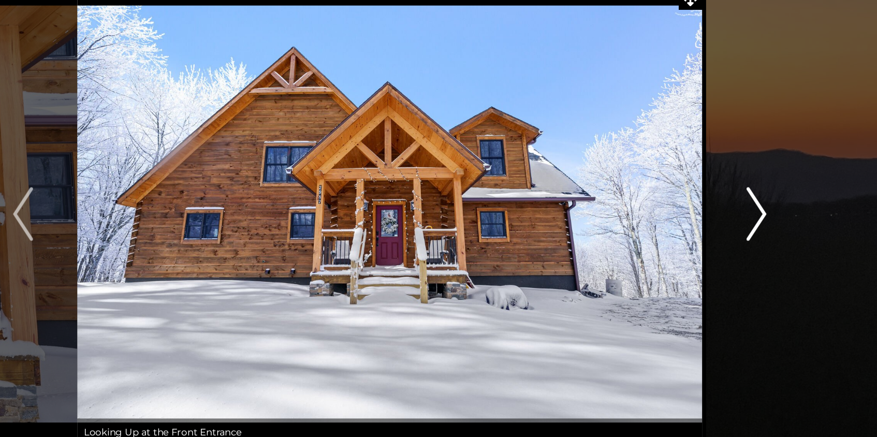
click at [721, 228] on img "Next" at bounding box center [722, 232] width 16 height 41
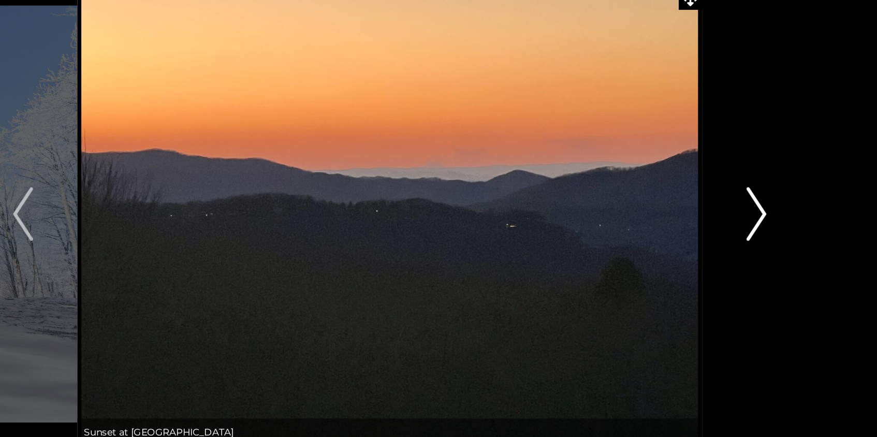
click at [721, 228] on img "Next" at bounding box center [722, 232] width 16 height 41
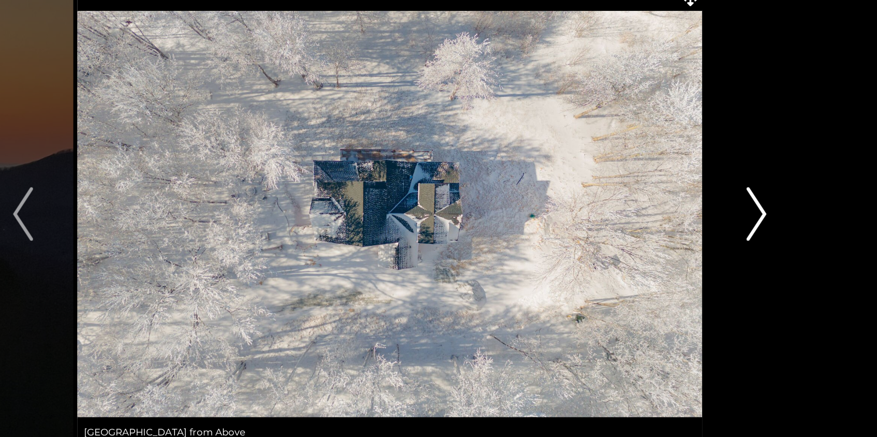
click at [721, 228] on img "Next" at bounding box center [722, 232] width 16 height 41
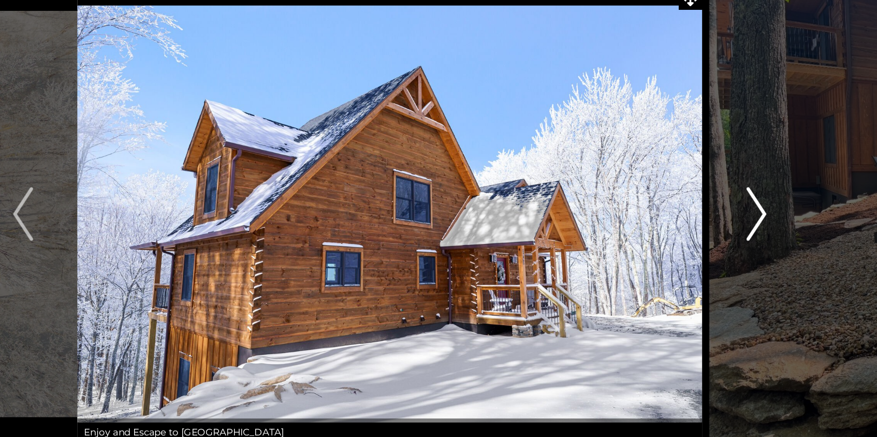
click at [721, 228] on img "Next" at bounding box center [722, 232] width 16 height 41
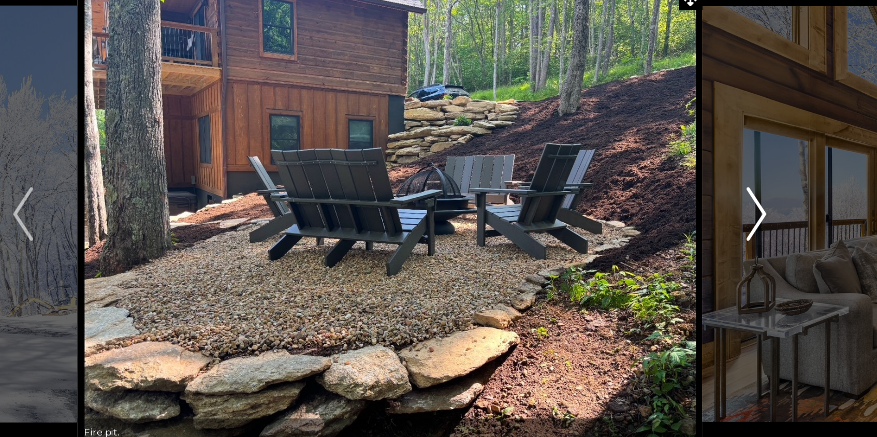
click at [724, 233] on img "Next" at bounding box center [722, 232] width 16 height 41
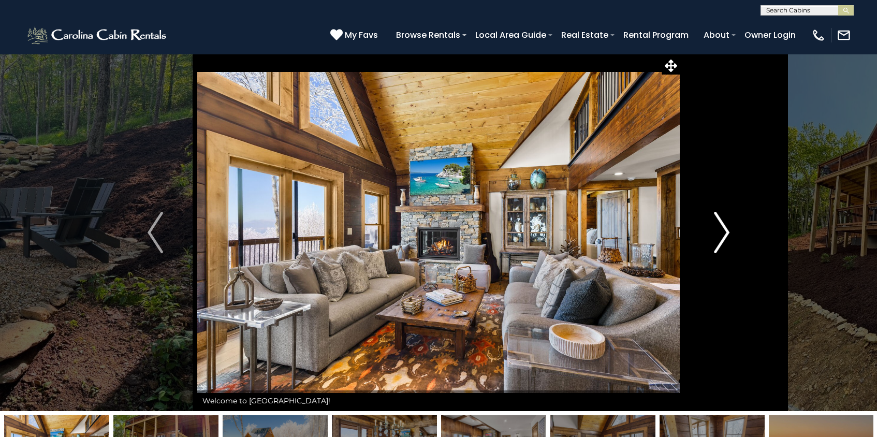
click at [718, 232] on img "Next" at bounding box center [722, 232] width 16 height 41
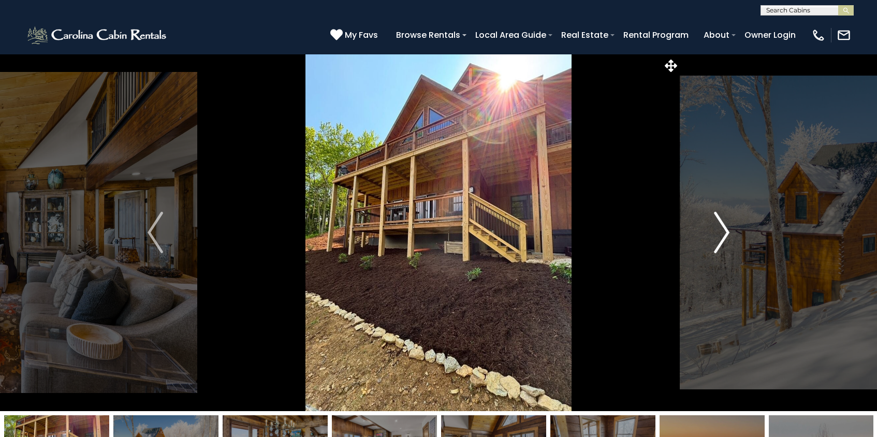
click at [719, 222] on img "Next" at bounding box center [722, 232] width 16 height 41
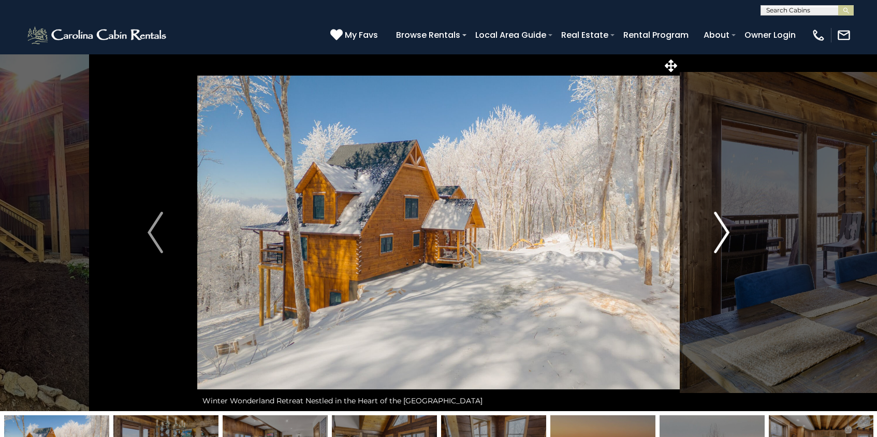
click at [722, 236] on img "Next" at bounding box center [722, 232] width 16 height 41
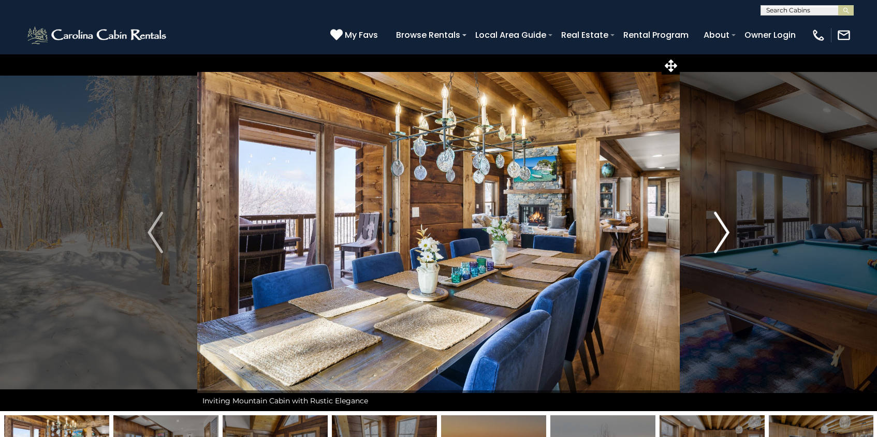
click at [722, 236] on img "Next" at bounding box center [722, 232] width 16 height 41
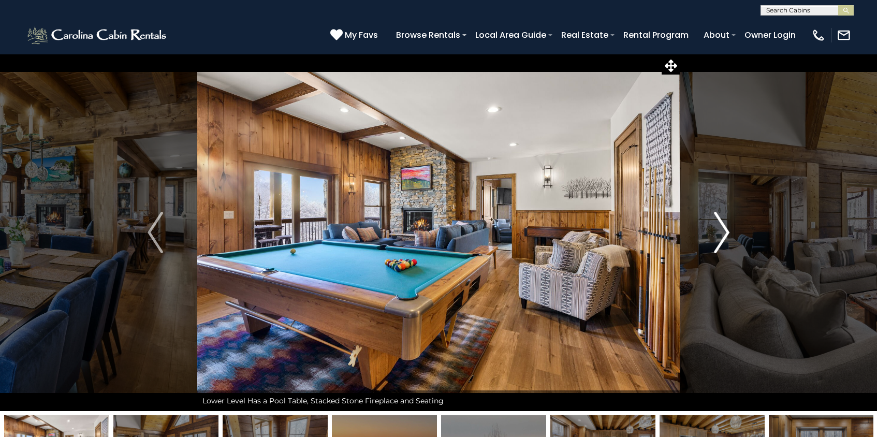
click at [722, 236] on img "Next" at bounding box center [722, 232] width 16 height 41
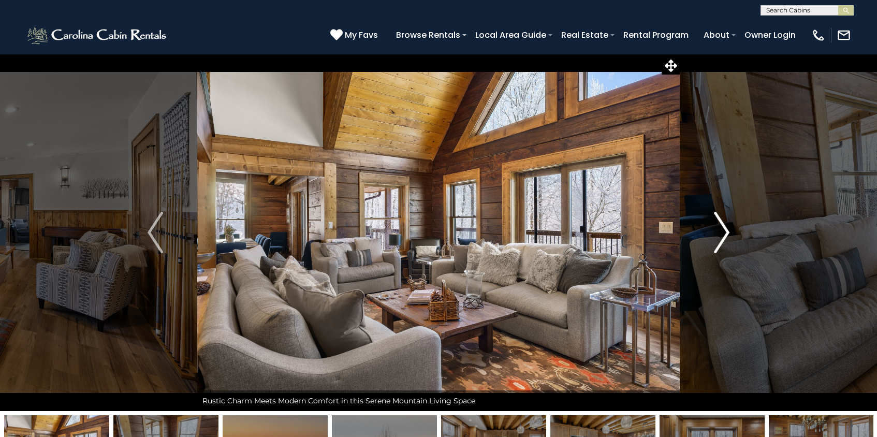
click at [722, 236] on img "Next" at bounding box center [722, 232] width 16 height 41
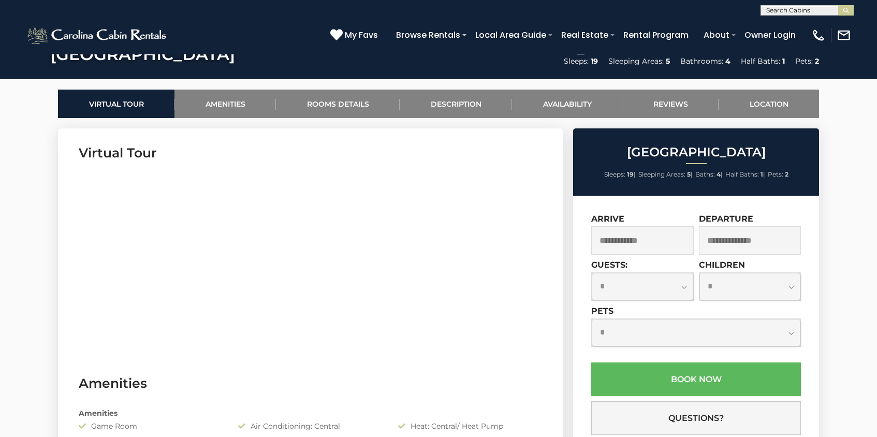
scroll to position [458, 0]
click at [217, 111] on link "Amenities" at bounding box center [224, 103] width 101 height 28
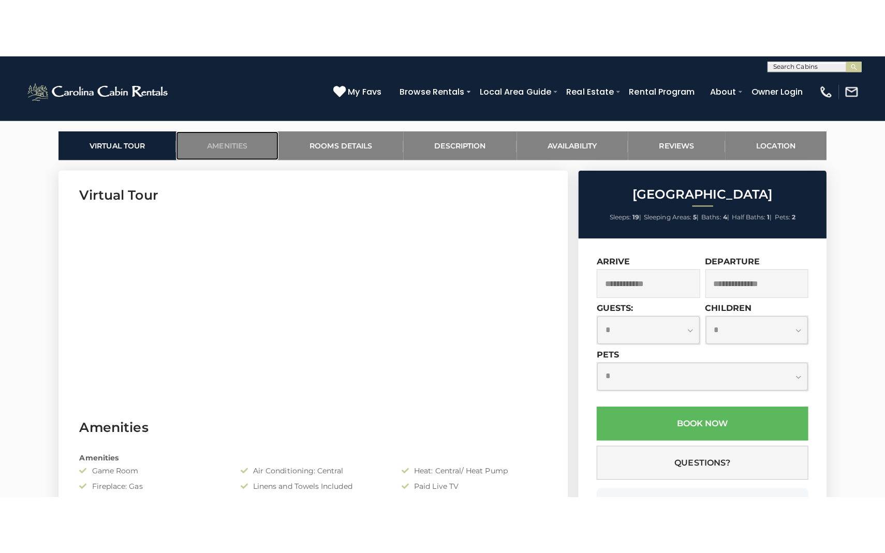
scroll to position [477, 0]
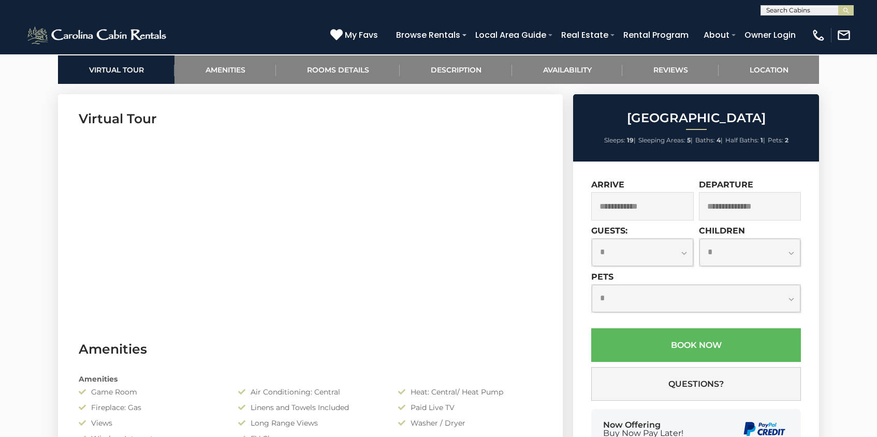
scroll to position [493, 0]
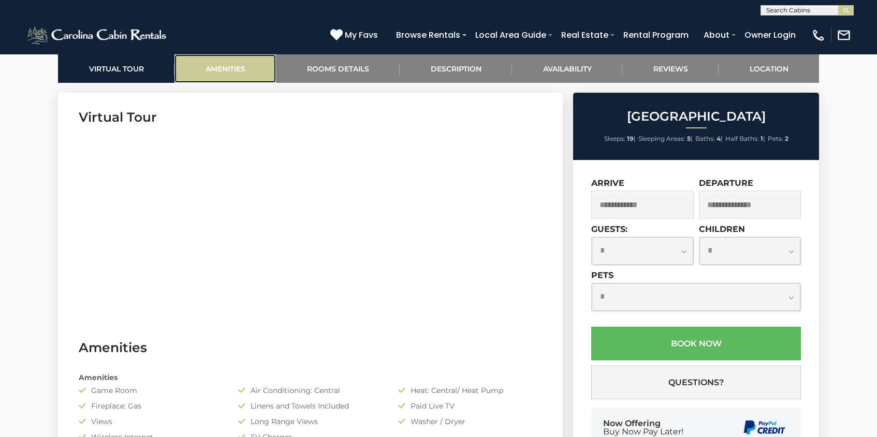
click at [221, 73] on link "Amenities" at bounding box center [224, 68] width 101 height 28
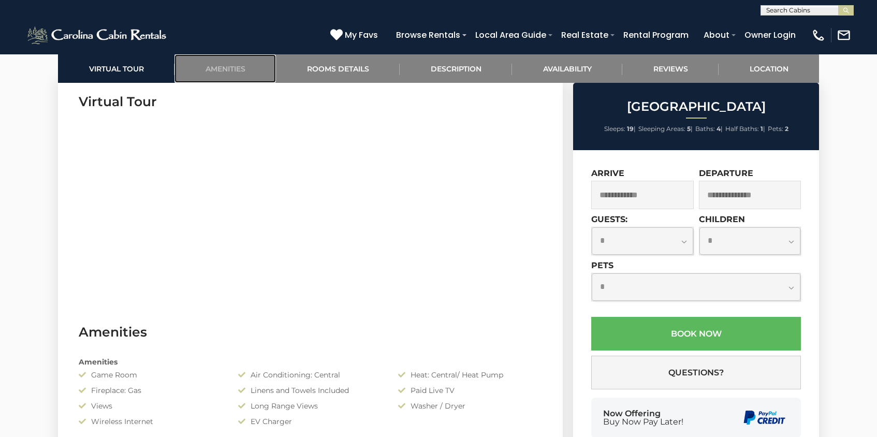
scroll to position [497, 0]
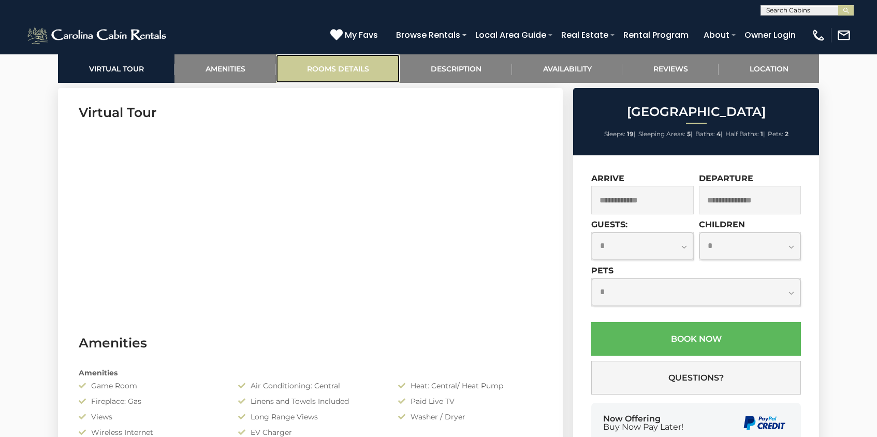
click at [346, 67] on link "Rooms Details" at bounding box center [338, 68] width 124 height 28
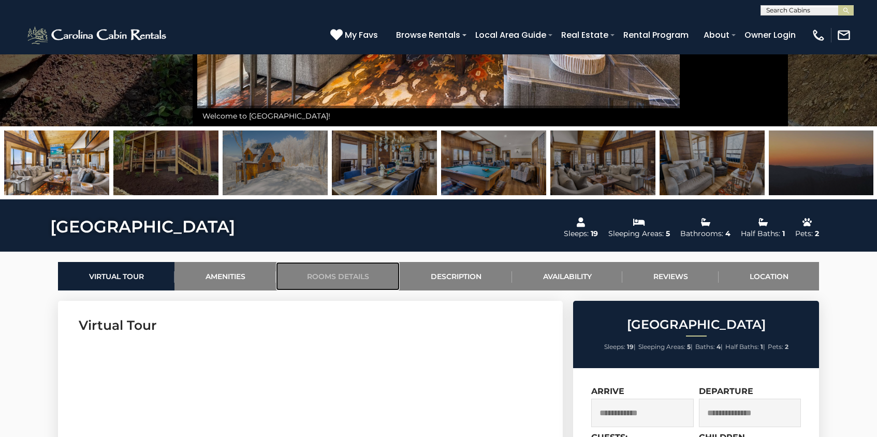
scroll to position [282, 0]
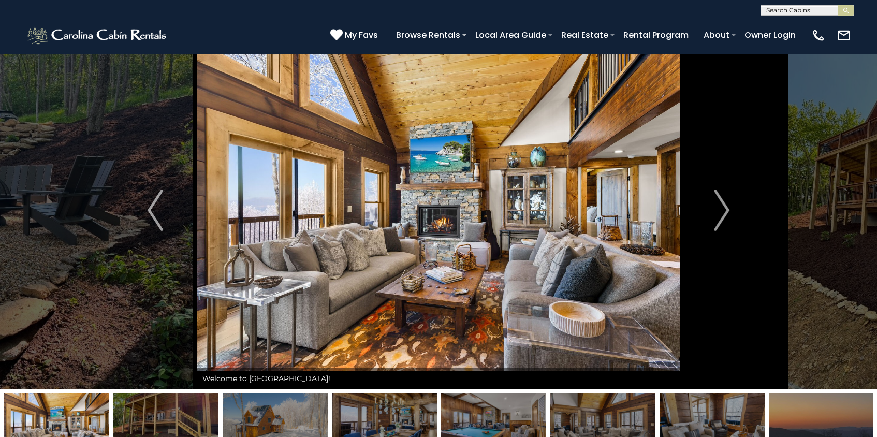
scroll to position [28, 0]
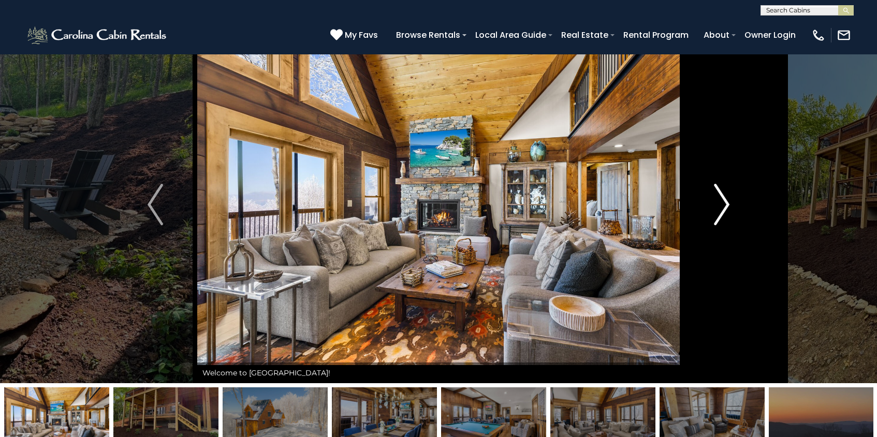
click at [717, 209] on img "Next" at bounding box center [722, 204] width 16 height 41
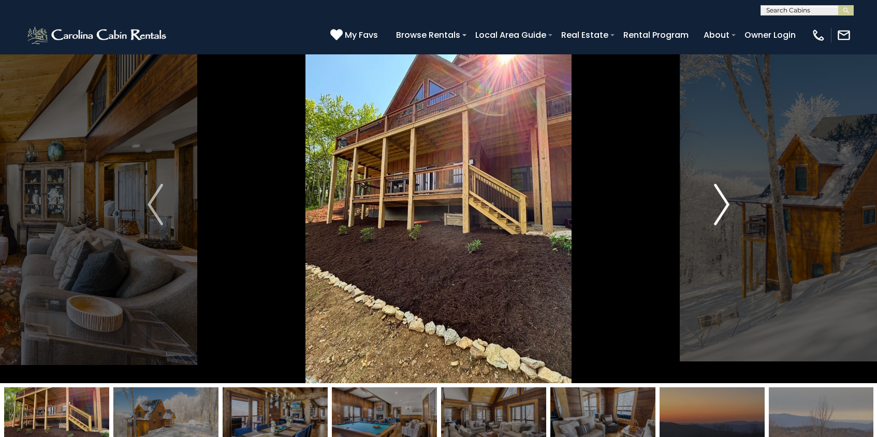
click at [717, 210] on img "Next" at bounding box center [722, 204] width 16 height 41
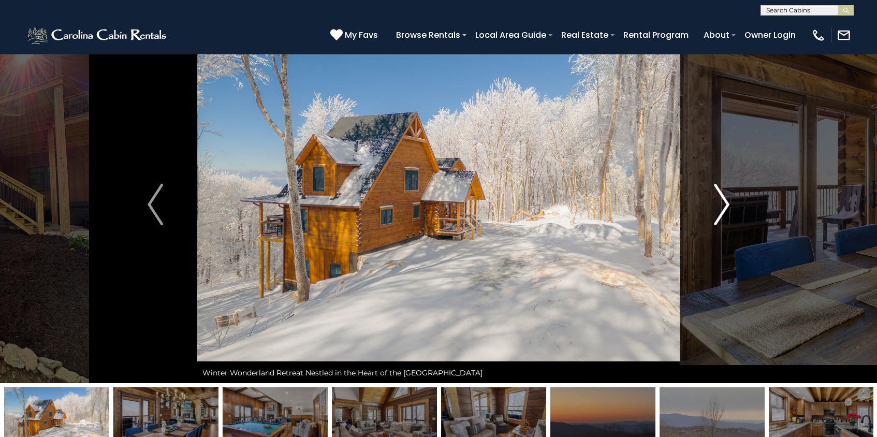
click at [717, 210] on img "Next" at bounding box center [722, 204] width 16 height 41
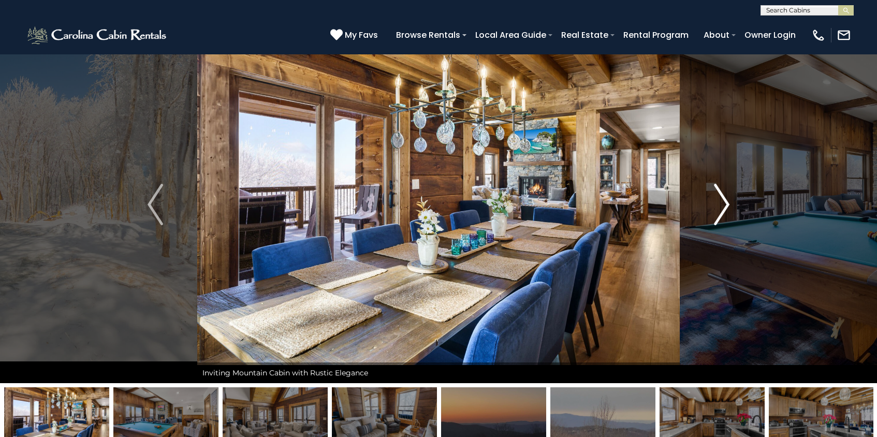
click at [722, 195] on img "Next" at bounding box center [722, 204] width 16 height 41
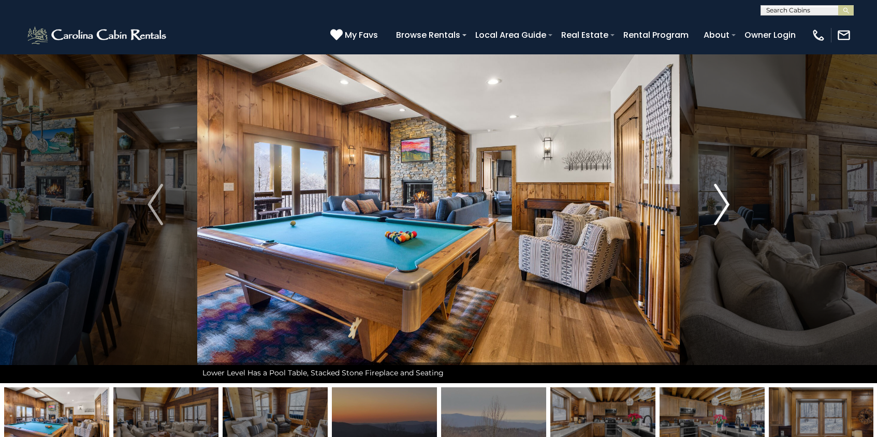
click at [722, 195] on img "Next" at bounding box center [722, 204] width 16 height 41
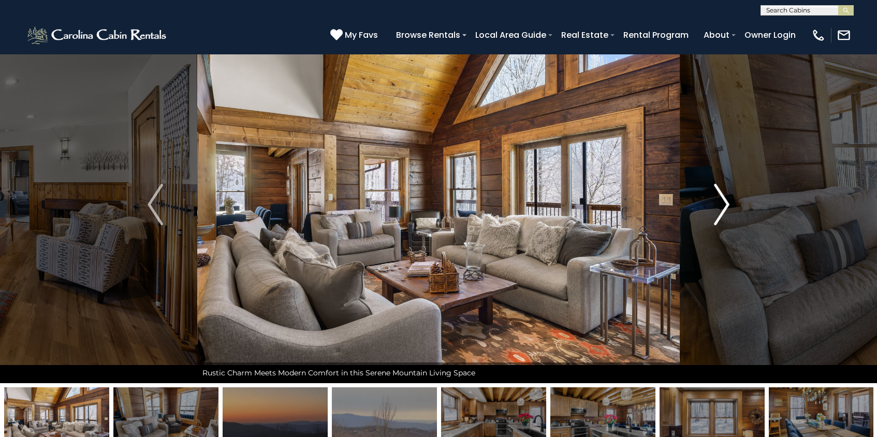
click at [722, 195] on img "Next" at bounding box center [722, 204] width 16 height 41
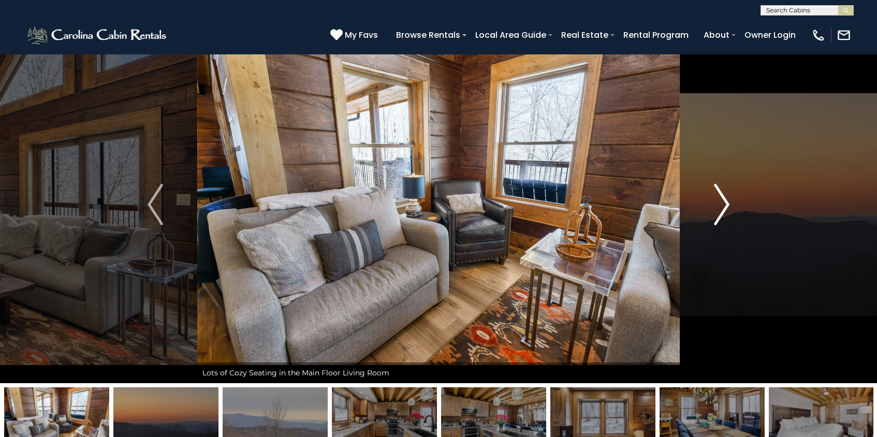
click at [722, 197] on img "Next" at bounding box center [722, 204] width 16 height 41
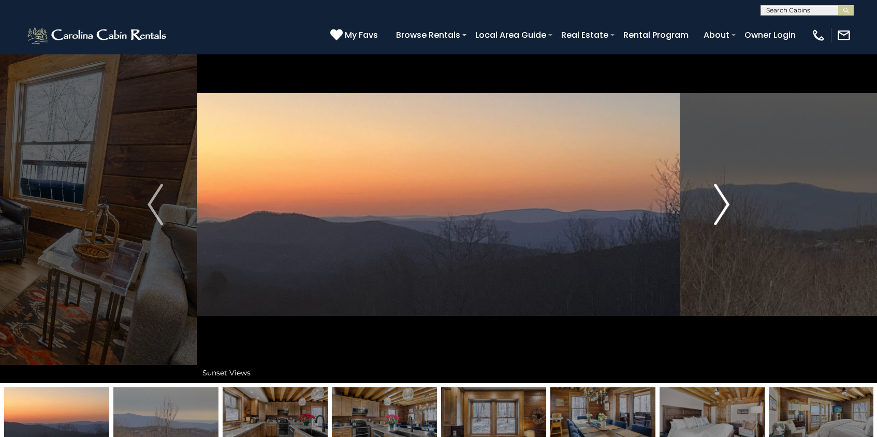
click at [722, 197] on img "Next" at bounding box center [722, 204] width 16 height 41
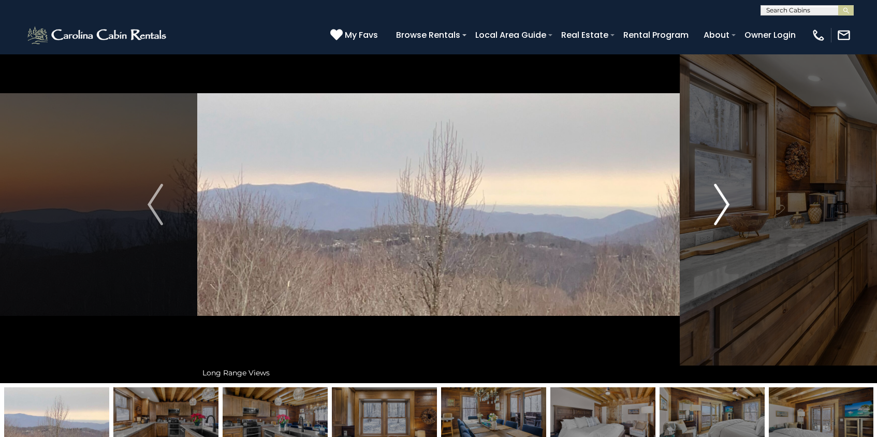
click at [722, 203] on img "Next" at bounding box center [722, 204] width 16 height 41
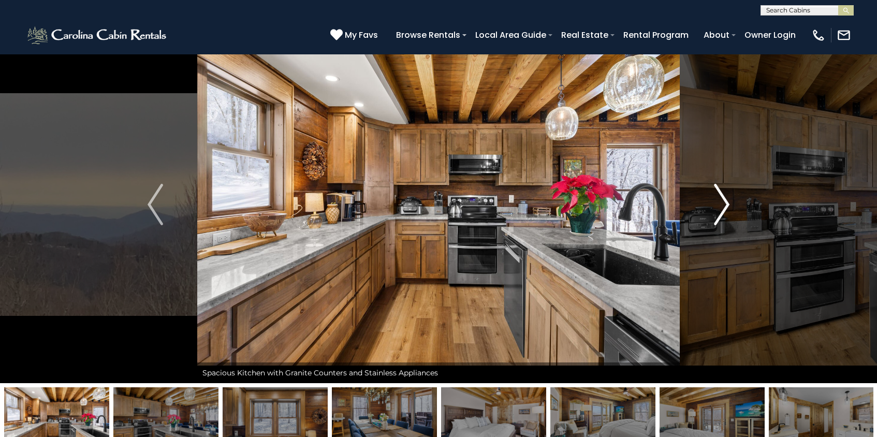
click at [722, 203] on img "Next" at bounding box center [722, 204] width 16 height 41
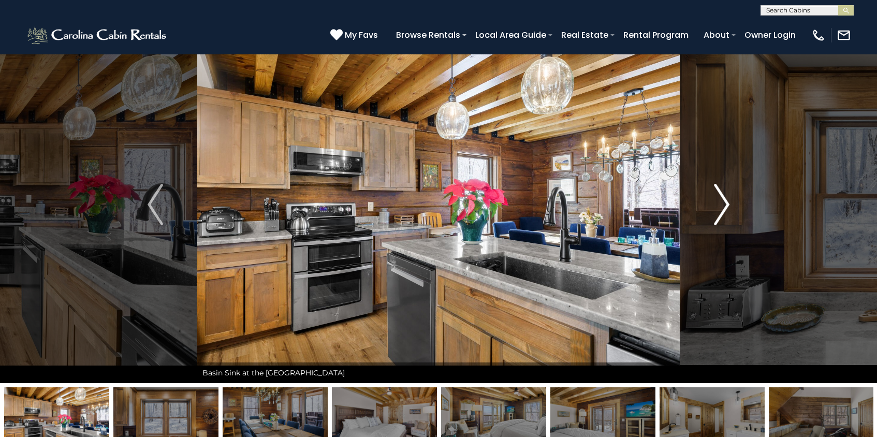
click at [722, 203] on img "Next" at bounding box center [722, 204] width 16 height 41
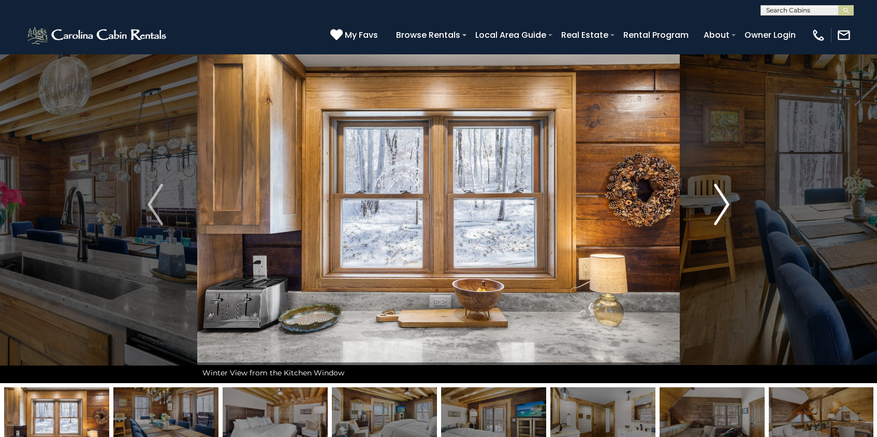
click at [722, 203] on img "Next" at bounding box center [722, 204] width 16 height 41
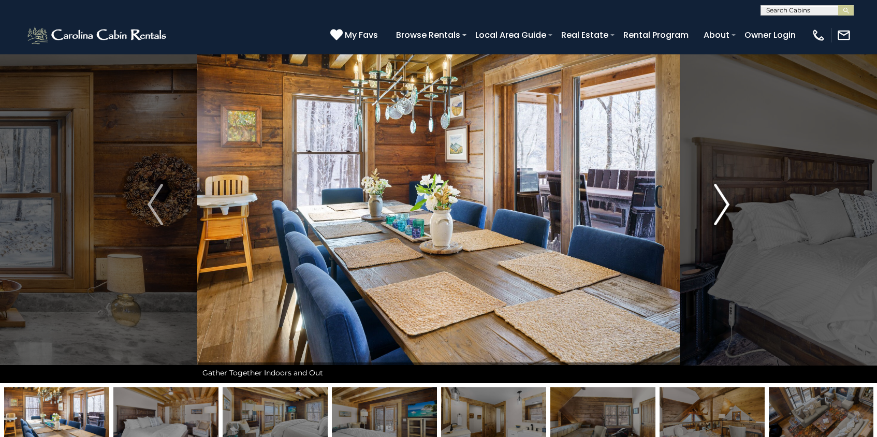
click at [722, 203] on img "Next" at bounding box center [722, 204] width 16 height 41
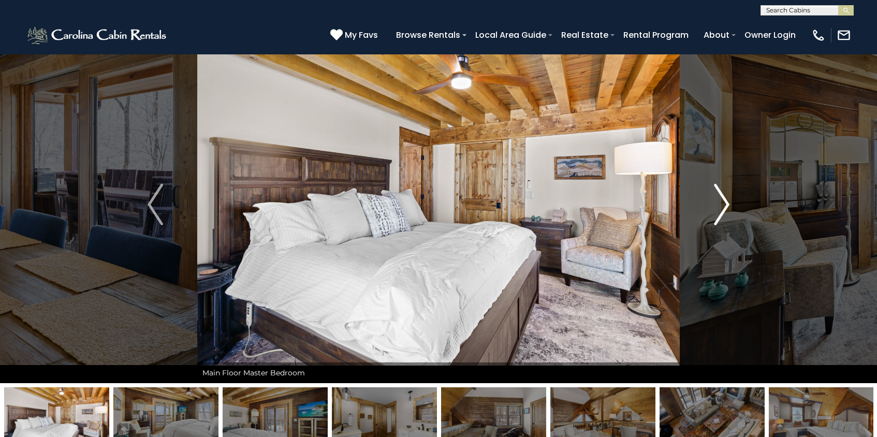
click at [722, 203] on img "Next" at bounding box center [722, 204] width 16 height 41
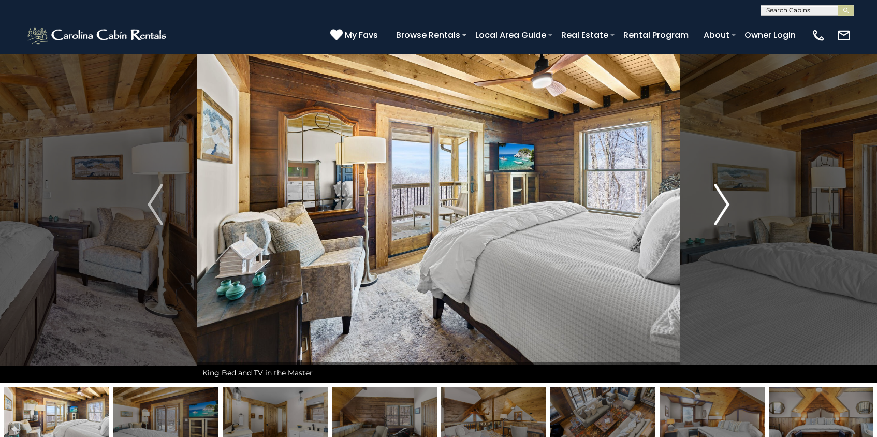
click at [722, 203] on img "Next" at bounding box center [722, 204] width 16 height 41
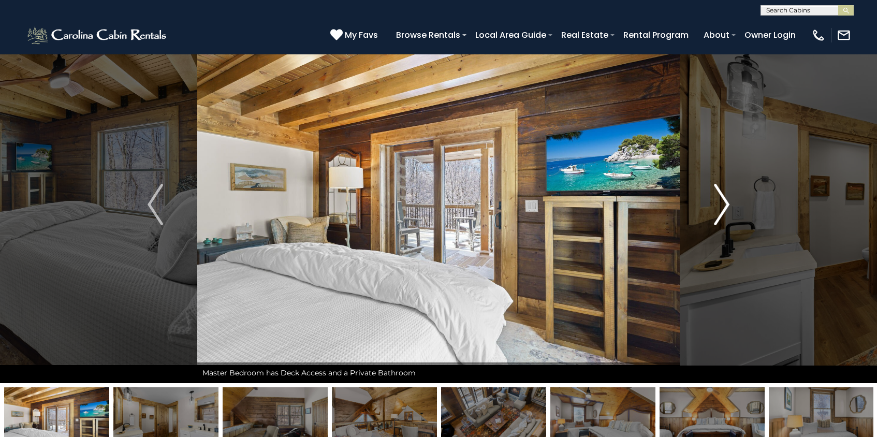
click at [722, 203] on img "Next" at bounding box center [722, 204] width 16 height 41
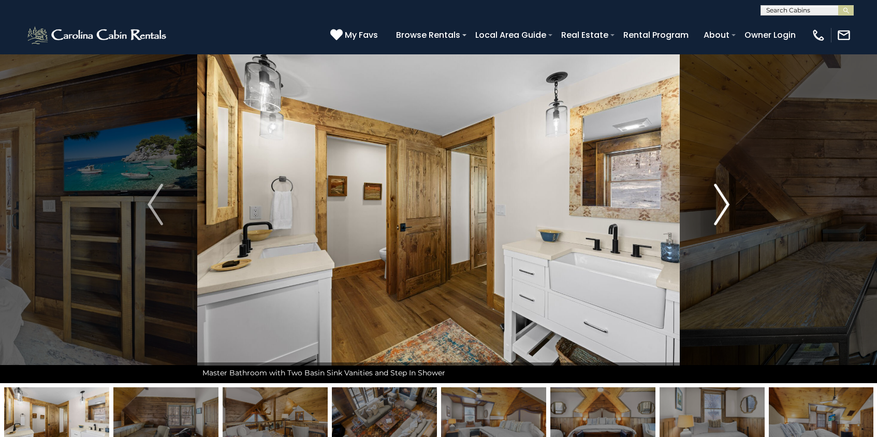
click at [722, 203] on img "Next" at bounding box center [722, 204] width 16 height 41
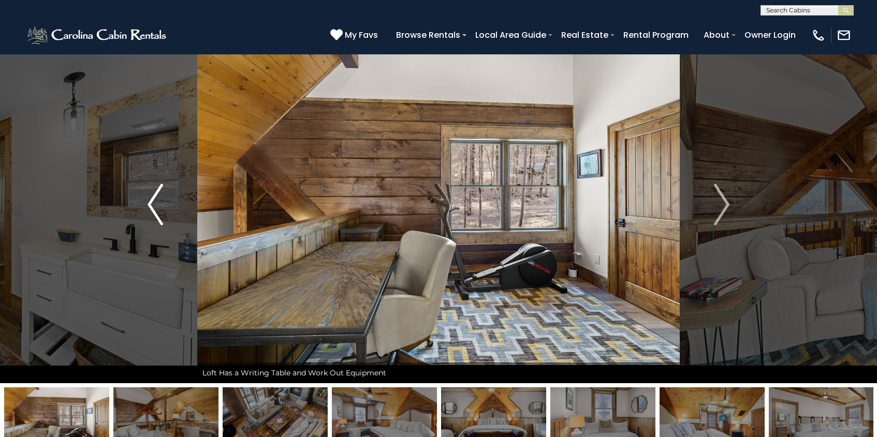
click at [159, 215] on img "Previous" at bounding box center [156, 204] width 16 height 41
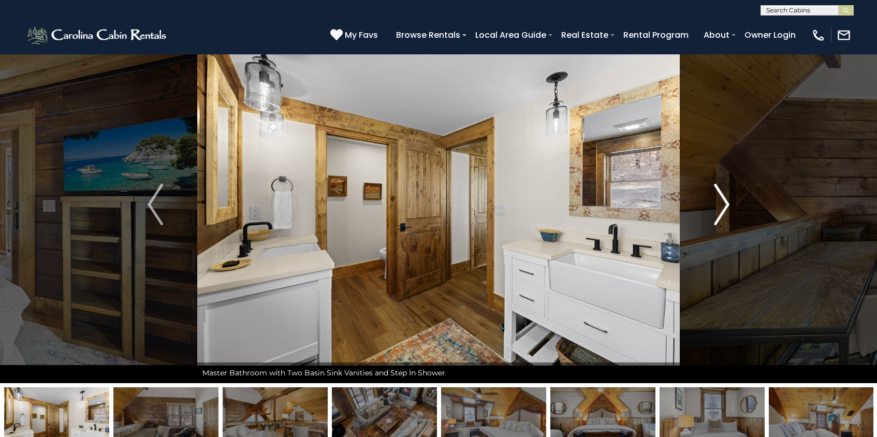
click at [721, 206] on img "Next" at bounding box center [722, 204] width 16 height 41
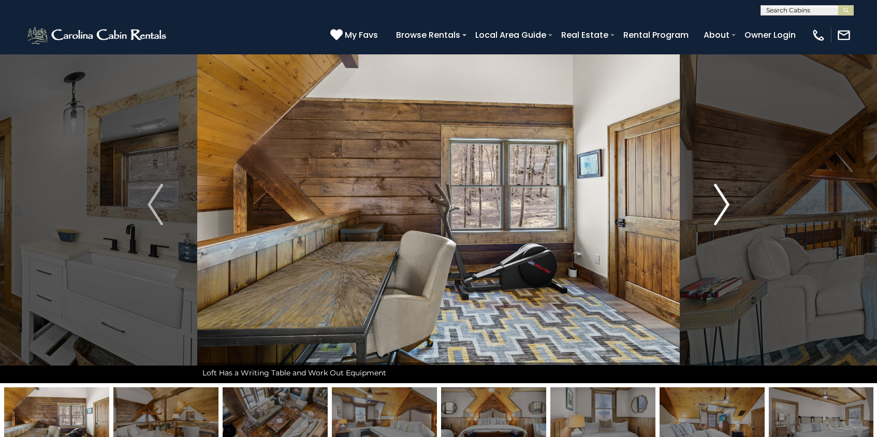
click at [721, 206] on img "Next" at bounding box center [722, 204] width 16 height 41
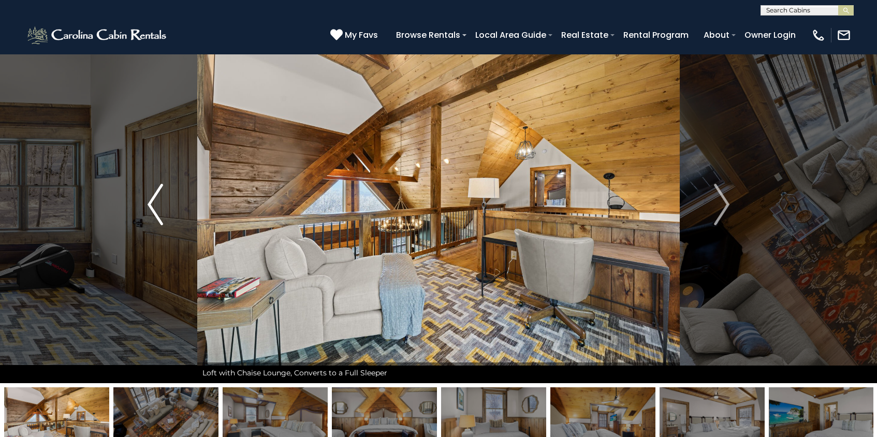
click at [154, 212] on img "Previous" at bounding box center [156, 204] width 16 height 41
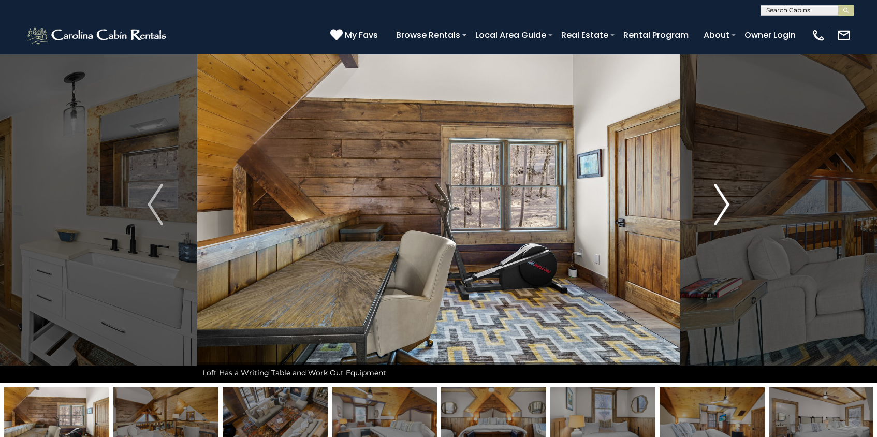
click at [721, 202] on img "Next" at bounding box center [722, 204] width 16 height 41
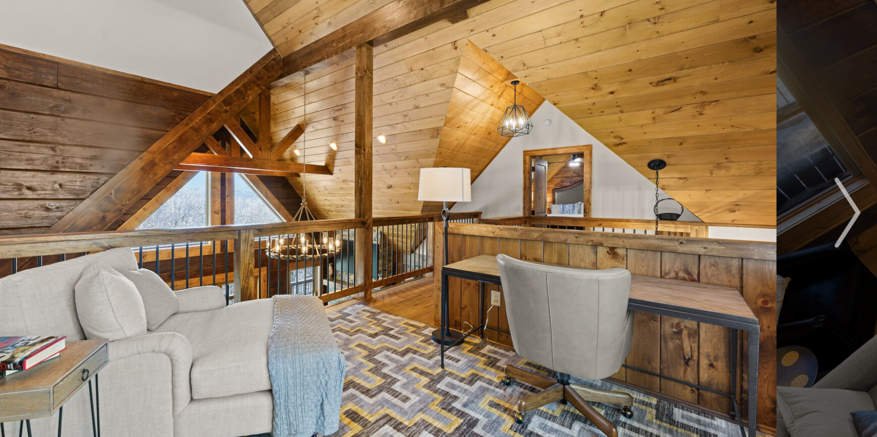
drag, startPoint x: 540, startPoint y: 193, endPoint x: 550, endPoint y: 166, distance: 28.7
click at [550, 166] on img at bounding box center [438, 204] width 482 height 357
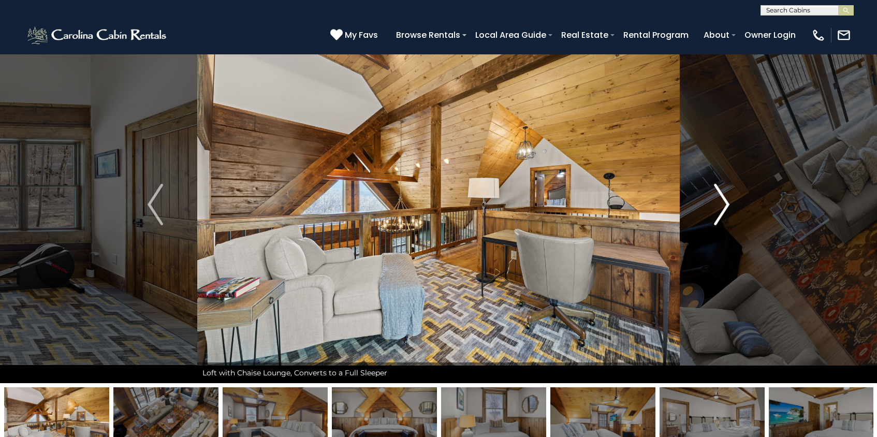
click at [716, 214] on img "Next" at bounding box center [722, 204] width 16 height 41
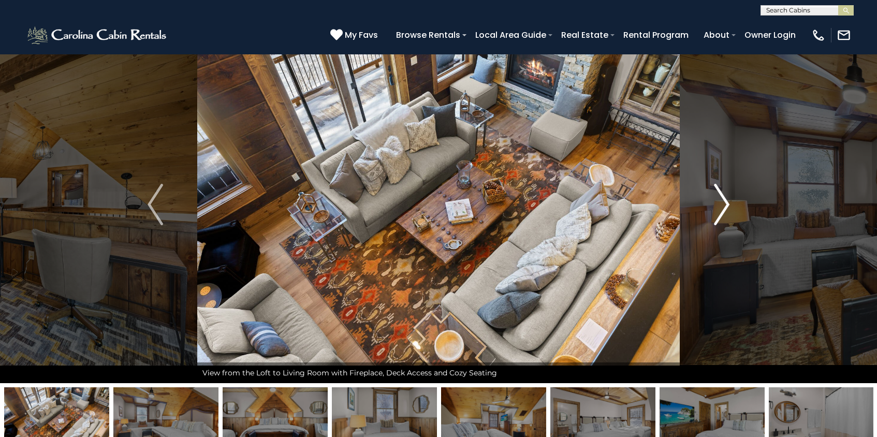
click at [716, 214] on img "Next" at bounding box center [722, 204] width 16 height 41
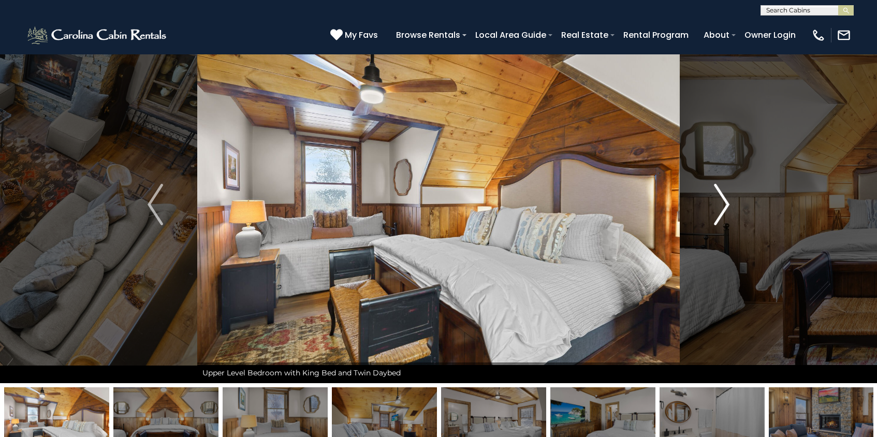
click at [716, 214] on img "Next" at bounding box center [722, 204] width 16 height 41
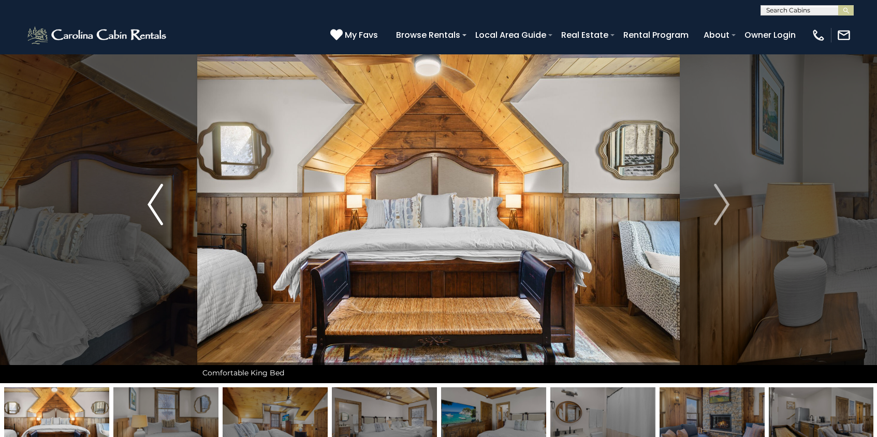
click at [159, 208] on img "Previous" at bounding box center [156, 204] width 16 height 41
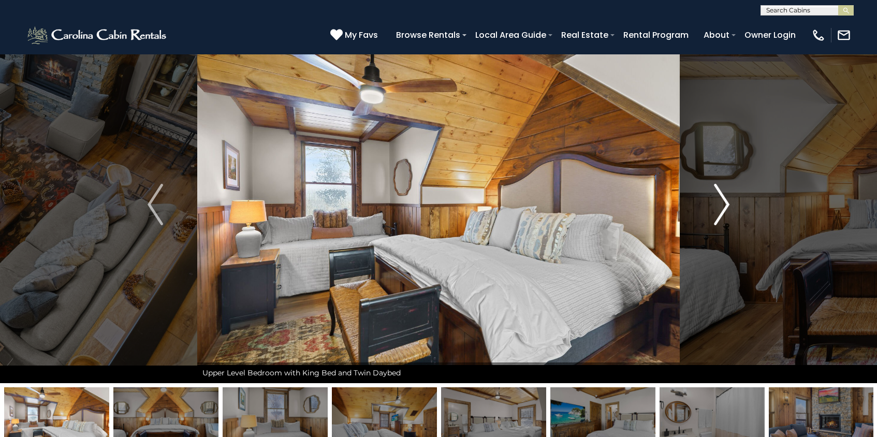
click at [720, 211] on img "Next" at bounding box center [722, 204] width 16 height 41
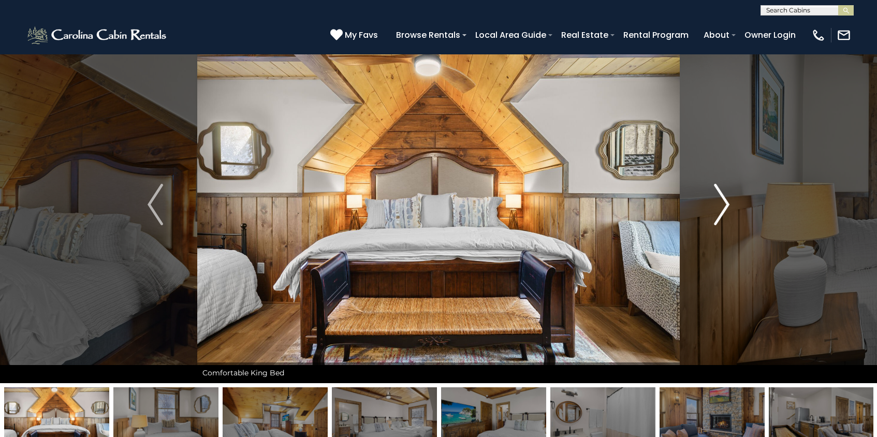
click at [720, 211] on img "Next" at bounding box center [722, 204] width 16 height 41
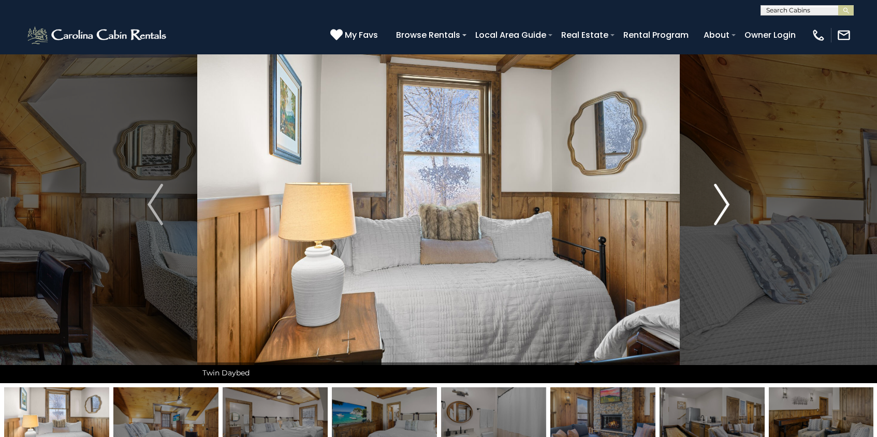
click at [720, 211] on img "Next" at bounding box center [722, 204] width 16 height 41
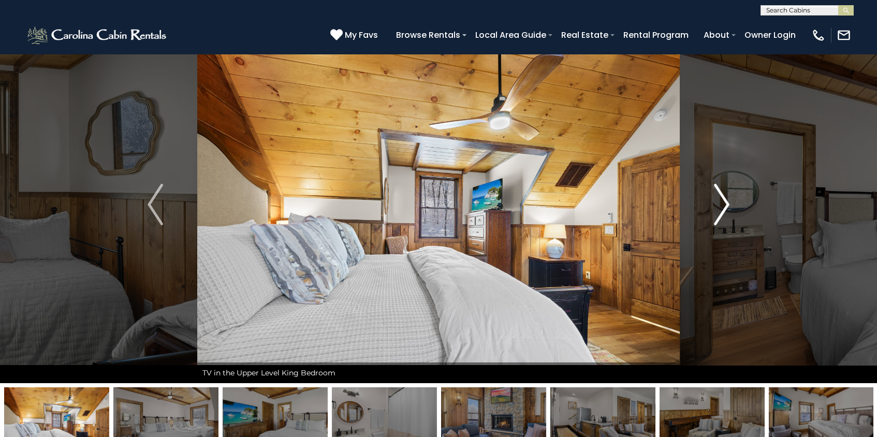
click at [720, 211] on img "Next" at bounding box center [722, 204] width 16 height 41
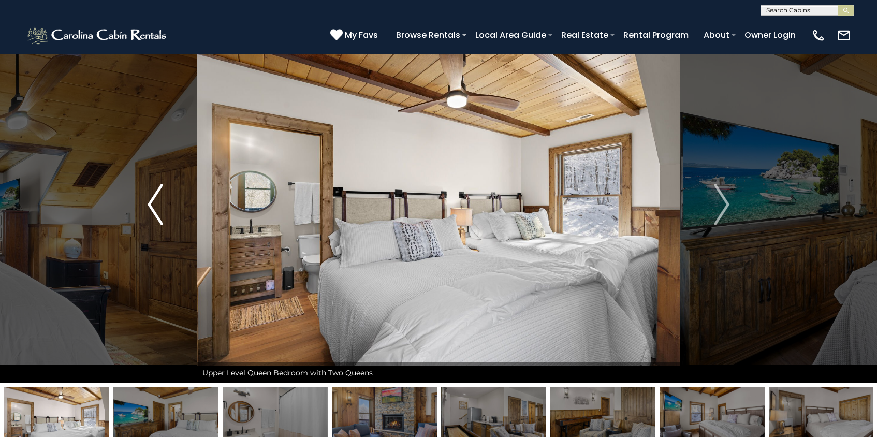
click at [151, 208] on img "Previous" at bounding box center [156, 204] width 16 height 41
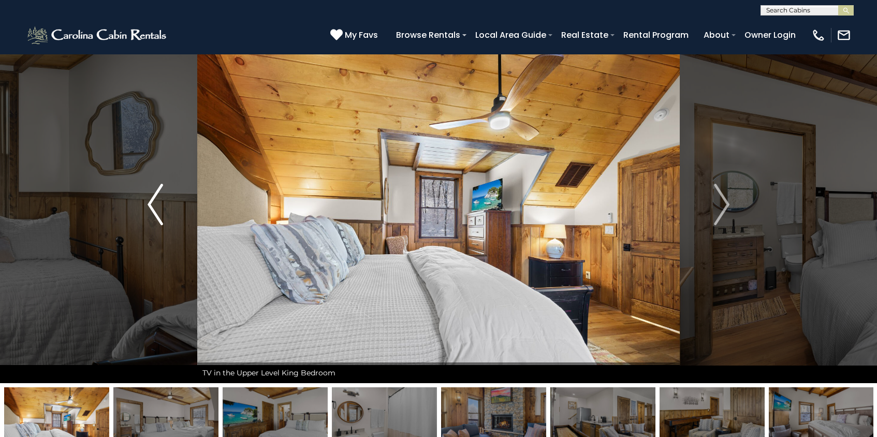
click at [155, 200] on img "Previous" at bounding box center [156, 204] width 16 height 41
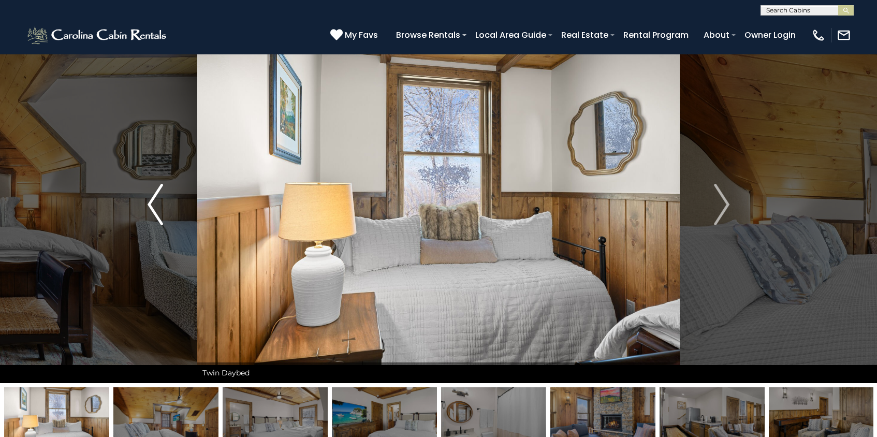
click at [154, 200] on img "Previous" at bounding box center [156, 204] width 16 height 41
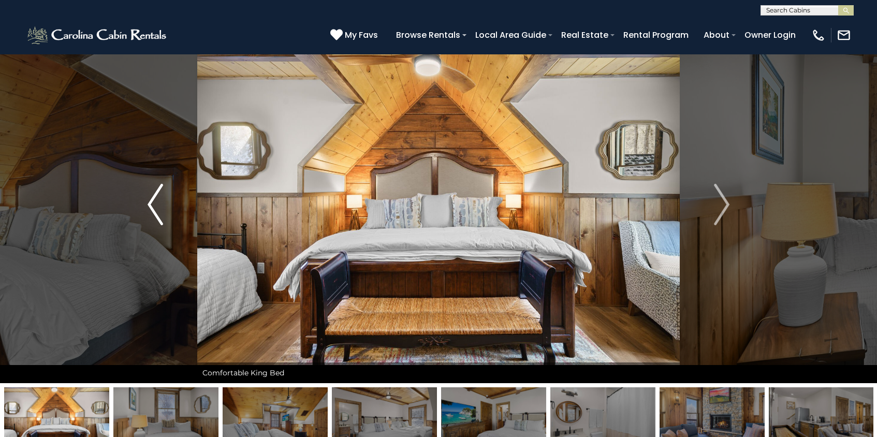
click at [154, 200] on img "Previous" at bounding box center [156, 204] width 16 height 41
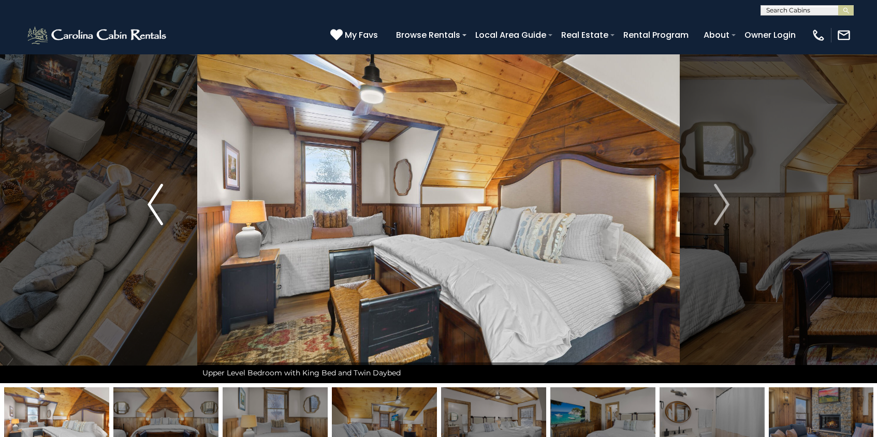
click at [154, 200] on img "Previous" at bounding box center [156, 204] width 16 height 41
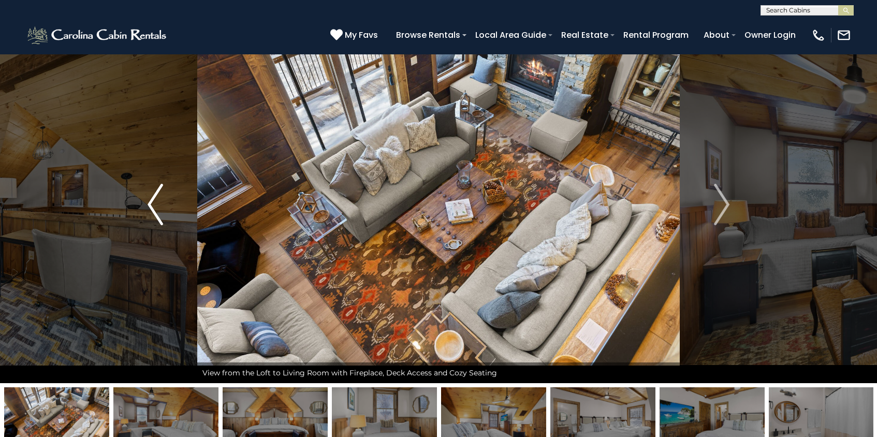
click at [154, 200] on img "Previous" at bounding box center [156, 204] width 16 height 41
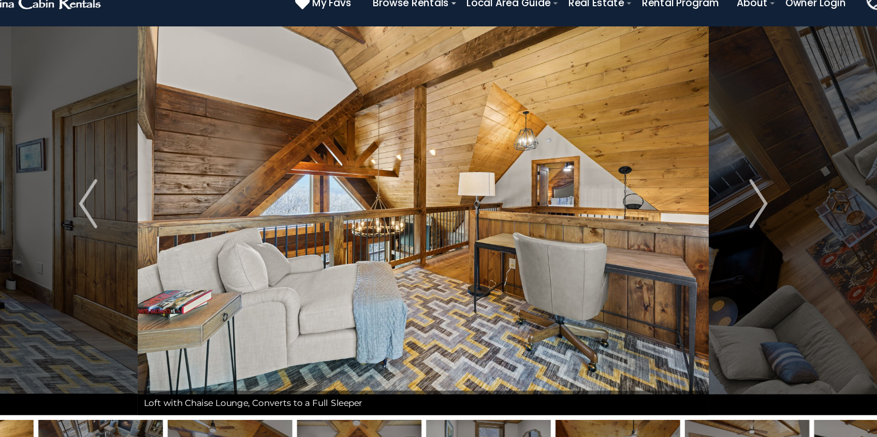
click at [554, 177] on img at bounding box center [438, 204] width 482 height 357
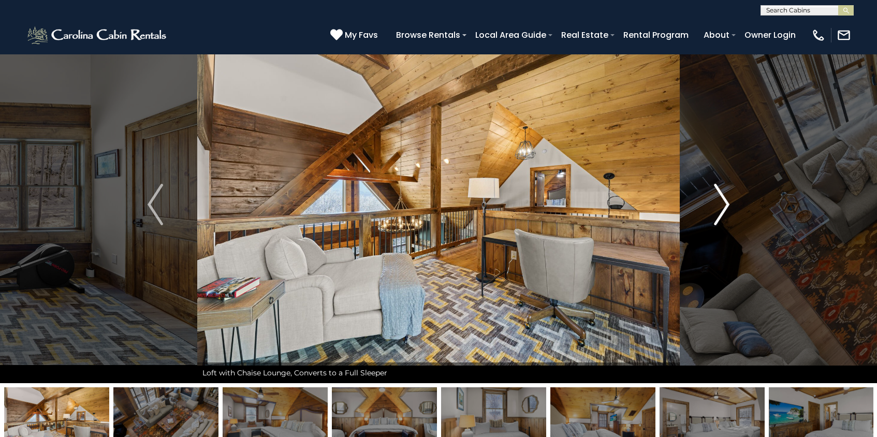
click at [732, 206] on button "Next" at bounding box center [722, 204] width 84 height 357
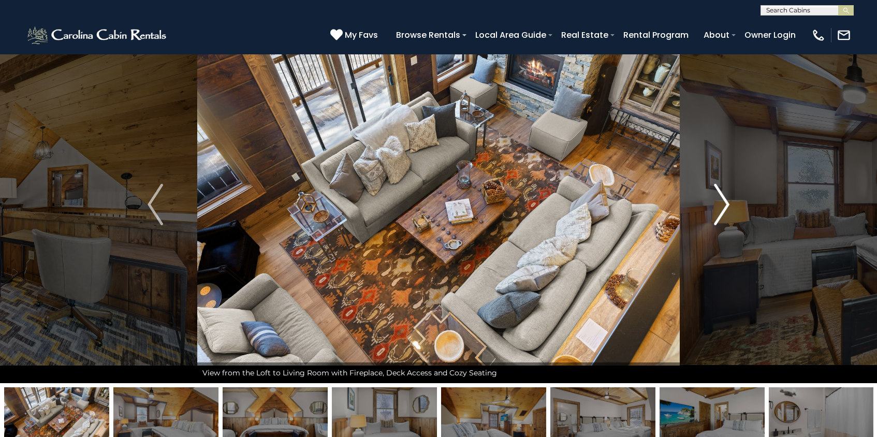
click at [730, 205] on button "Next" at bounding box center [722, 204] width 84 height 357
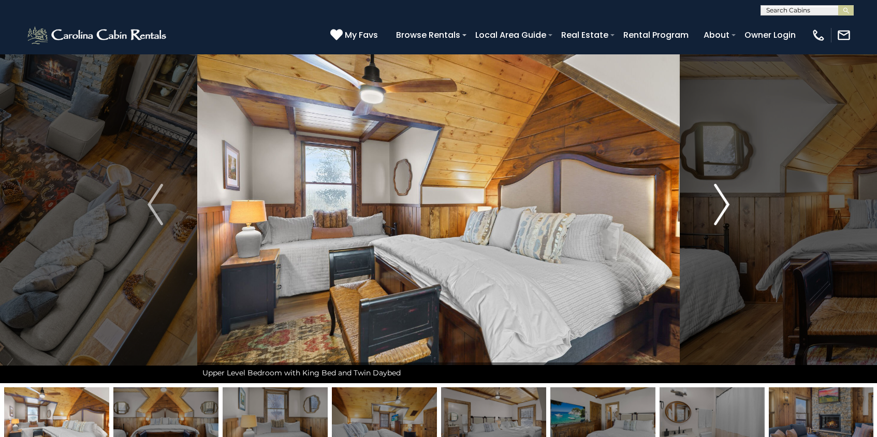
click at [728, 204] on img "Next" at bounding box center [722, 204] width 16 height 41
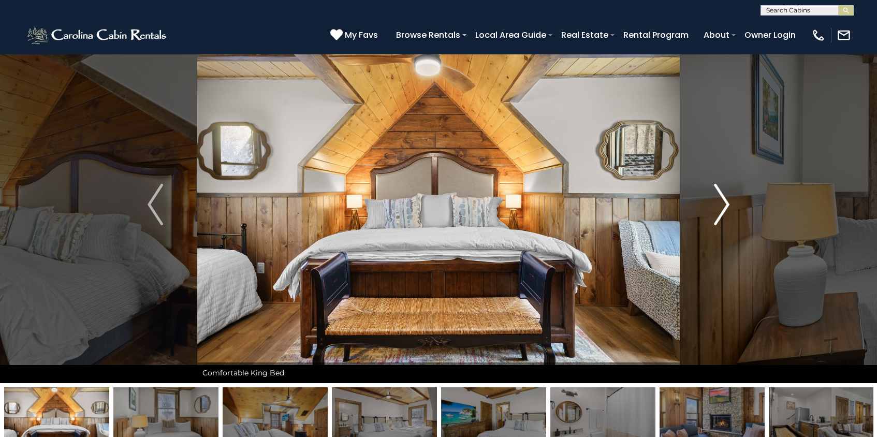
click at [725, 206] on img "Next" at bounding box center [722, 204] width 16 height 41
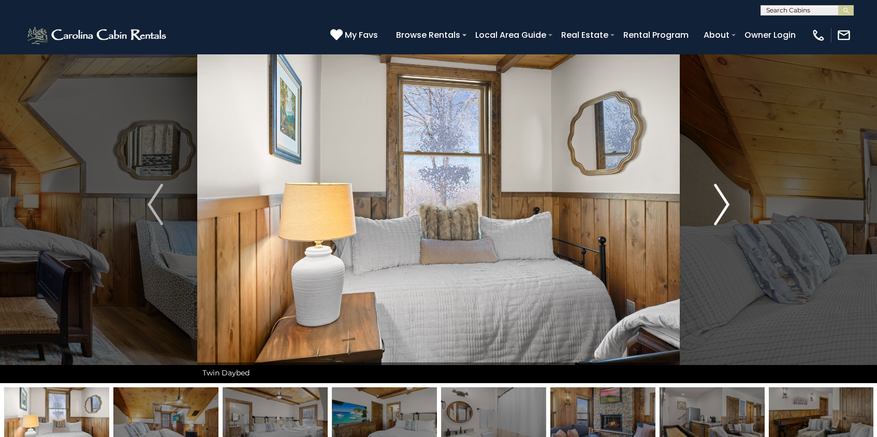
click at [725, 206] on img "Next" at bounding box center [722, 204] width 16 height 41
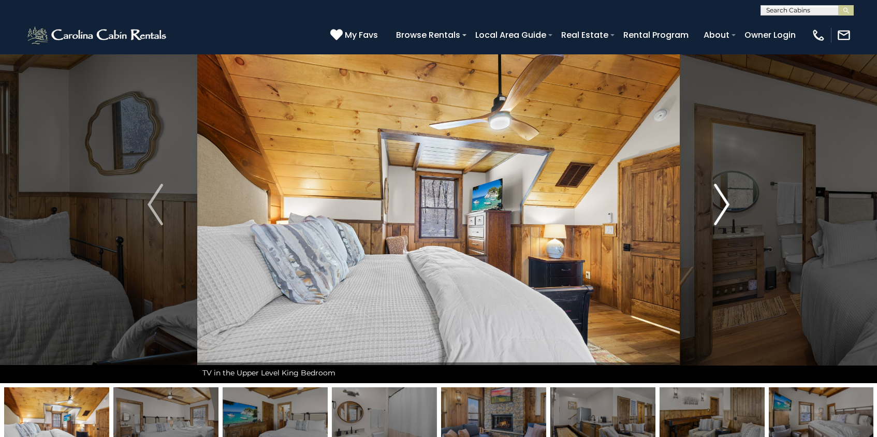
click at [725, 206] on img "Next" at bounding box center [722, 204] width 16 height 41
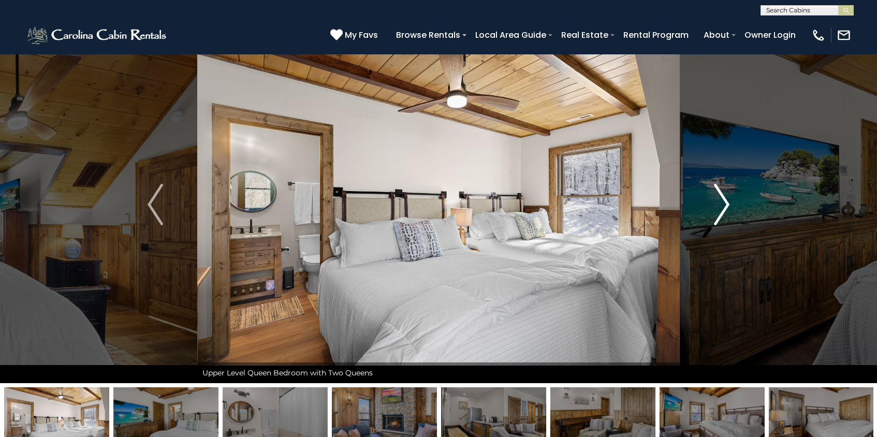
click at [725, 206] on img "Next" at bounding box center [722, 204] width 16 height 41
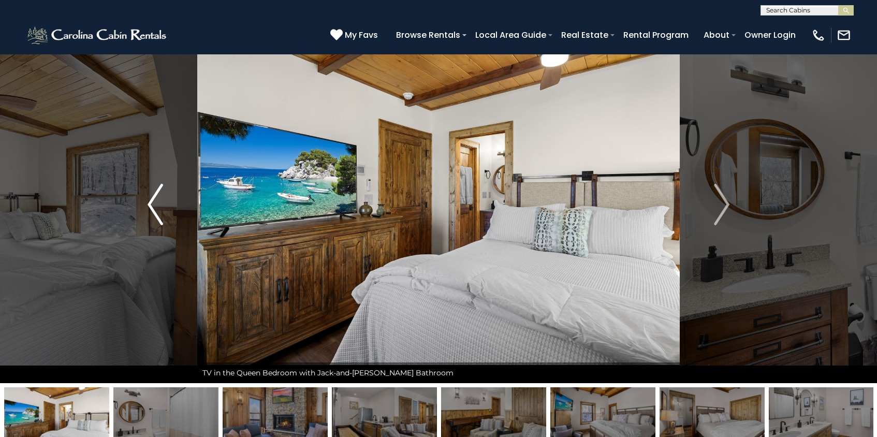
click at [154, 207] on img "Previous" at bounding box center [156, 204] width 16 height 41
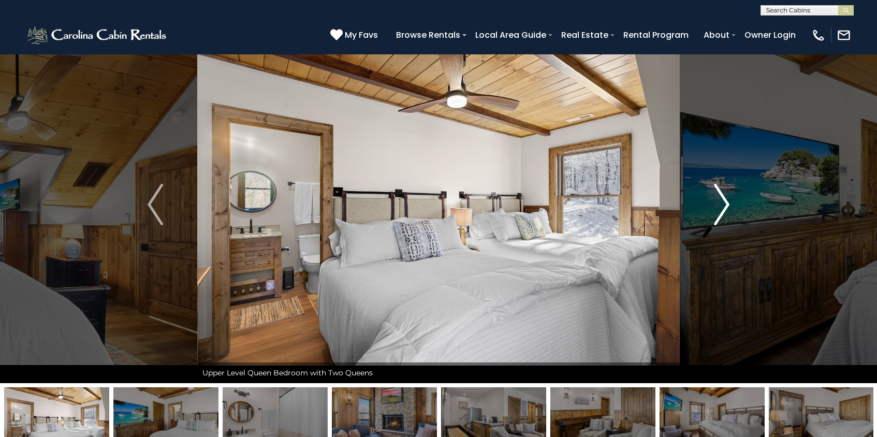
click at [733, 201] on button "Next" at bounding box center [722, 204] width 84 height 357
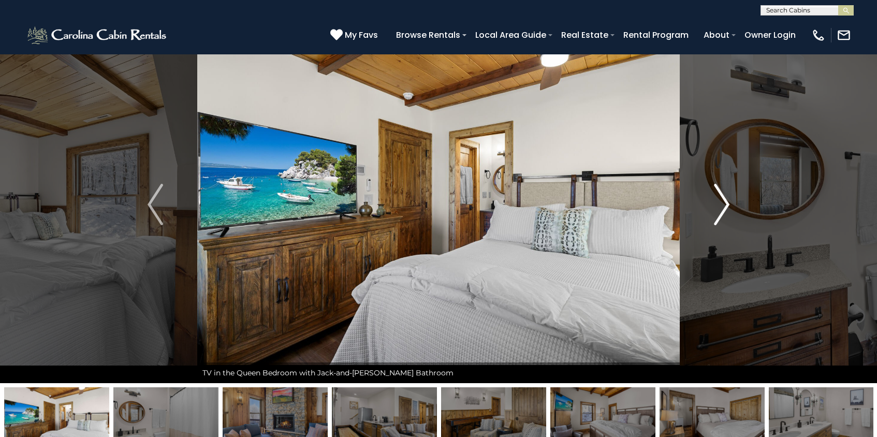
click at [715, 200] on img "Next" at bounding box center [722, 204] width 16 height 41
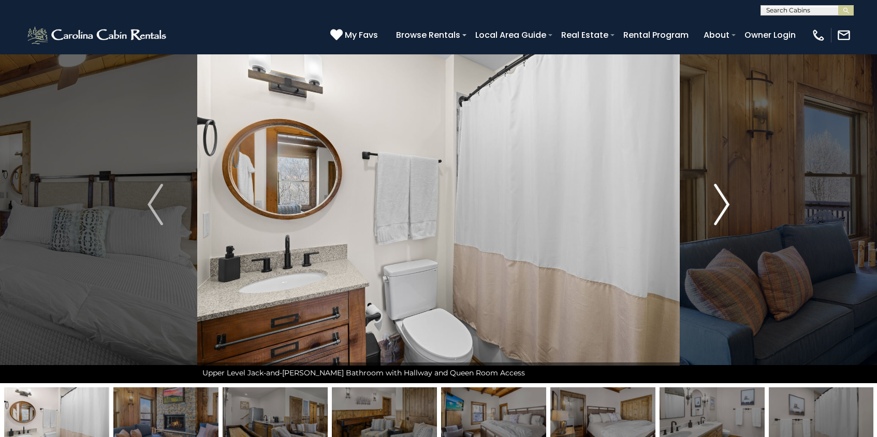
click at [715, 200] on img "Next" at bounding box center [722, 204] width 16 height 41
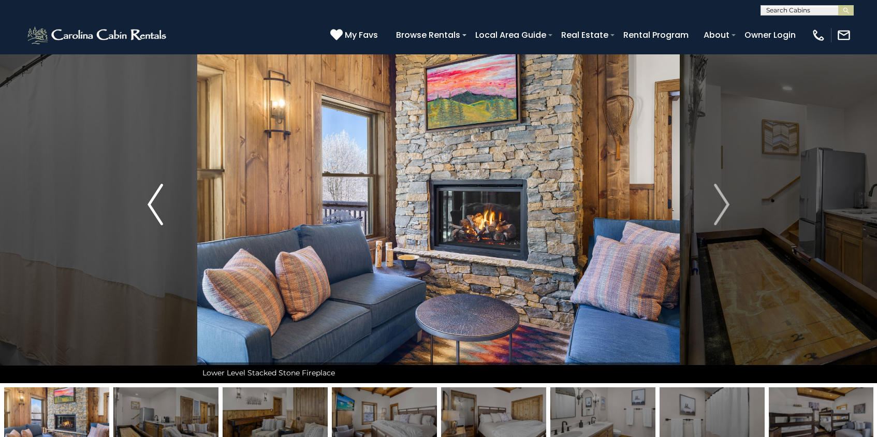
click at [151, 203] on img "Previous" at bounding box center [156, 204] width 16 height 41
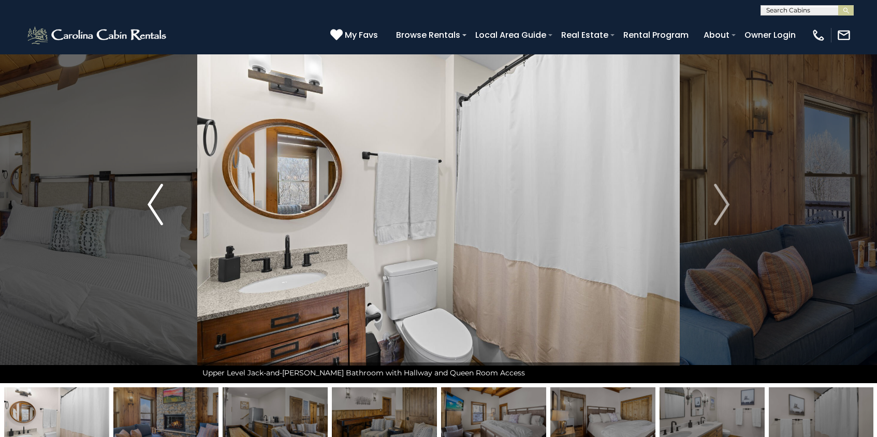
click at [155, 208] on img "Previous" at bounding box center [156, 204] width 16 height 41
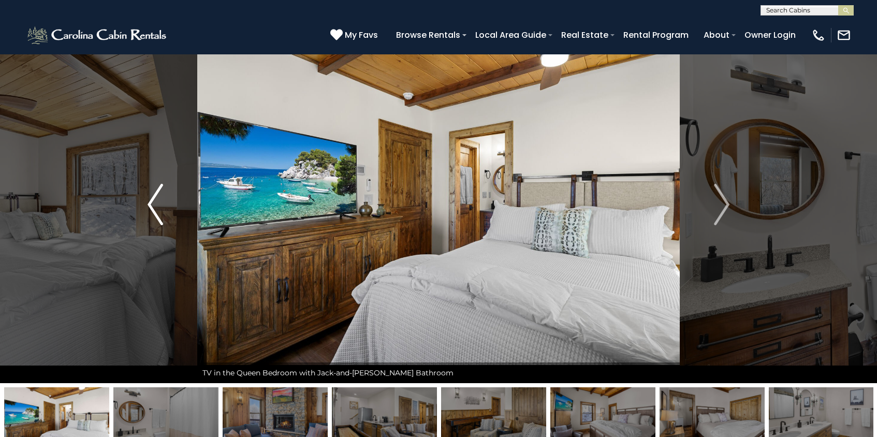
click at [155, 208] on img "Previous" at bounding box center [156, 204] width 16 height 41
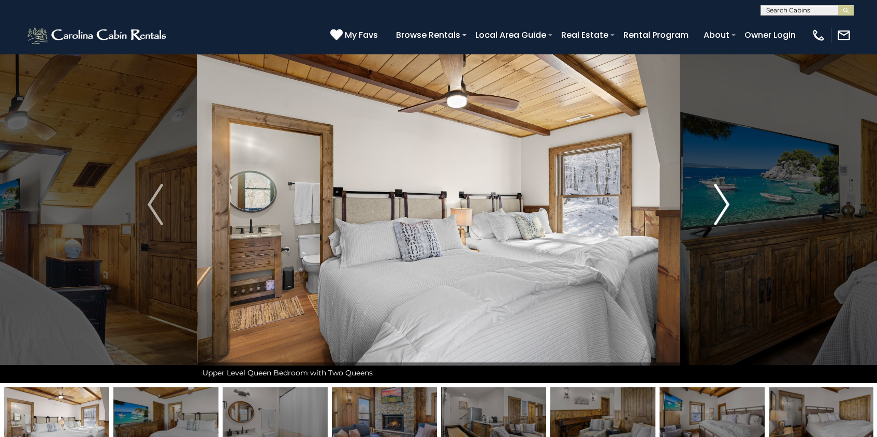
click at [725, 202] on img "Next" at bounding box center [722, 204] width 16 height 41
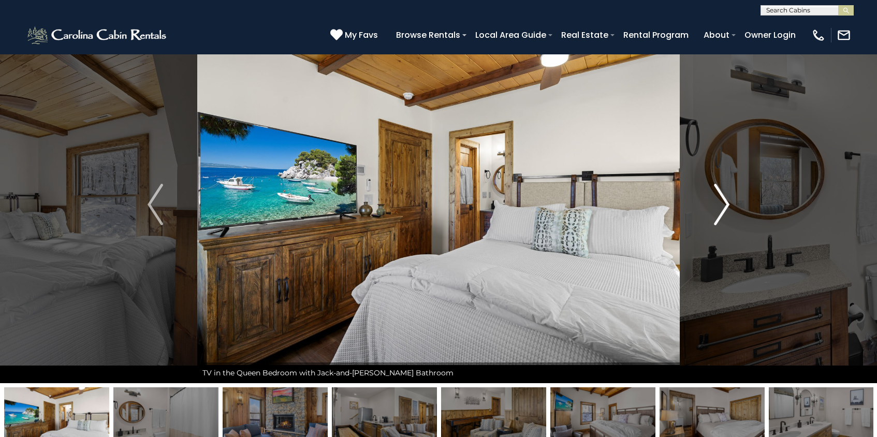
click at [725, 202] on img "Next" at bounding box center [722, 204] width 16 height 41
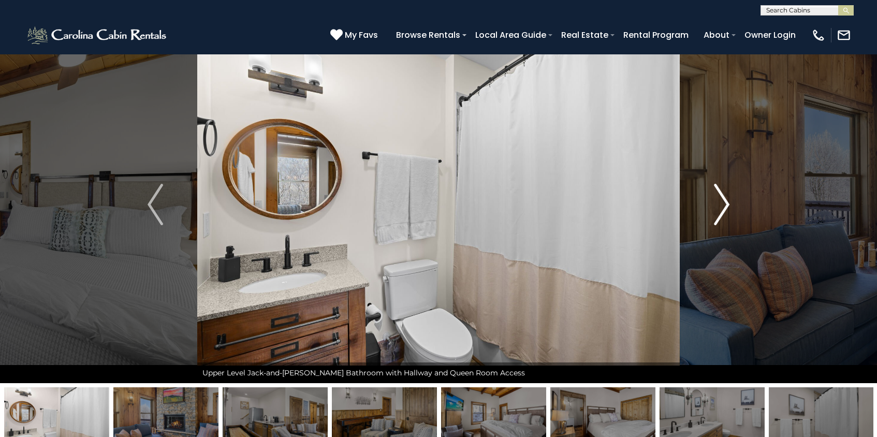
click at [725, 202] on img "Next" at bounding box center [722, 204] width 16 height 41
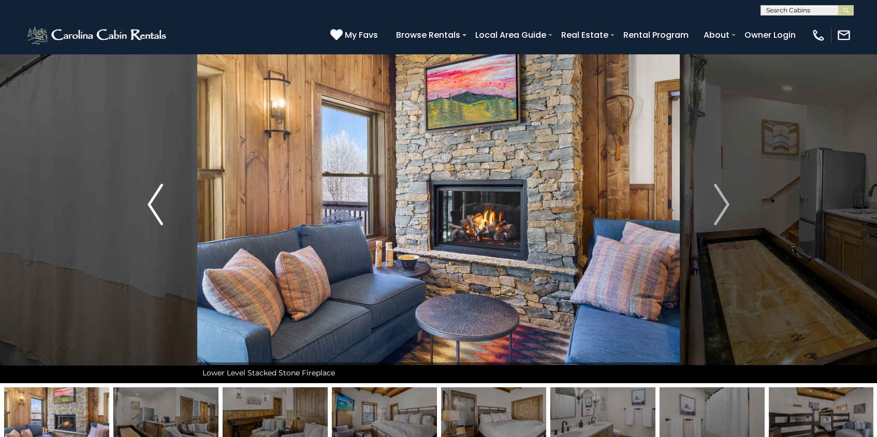
click at [156, 208] on img "Previous" at bounding box center [156, 204] width 16 height 41
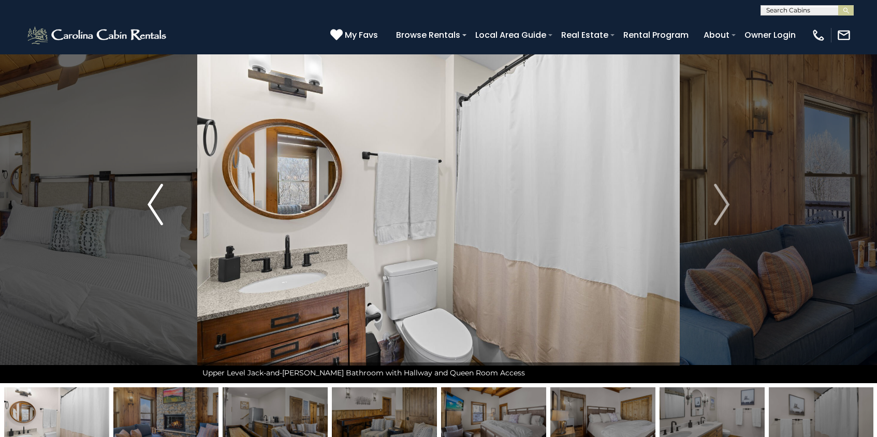
click at [156, 208] on img "Previous" at bounding box center [156, 204] width 16 height 41
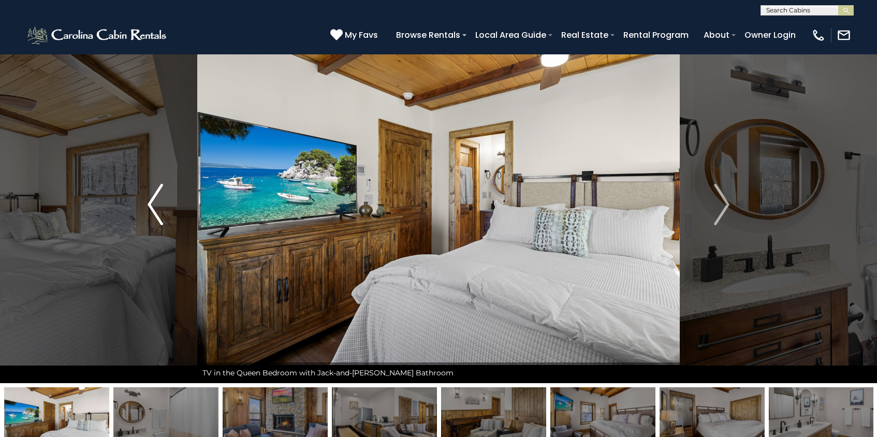
click at [156, 208] on img "Previous" at bounding box center [156, 204] width 16 height 41
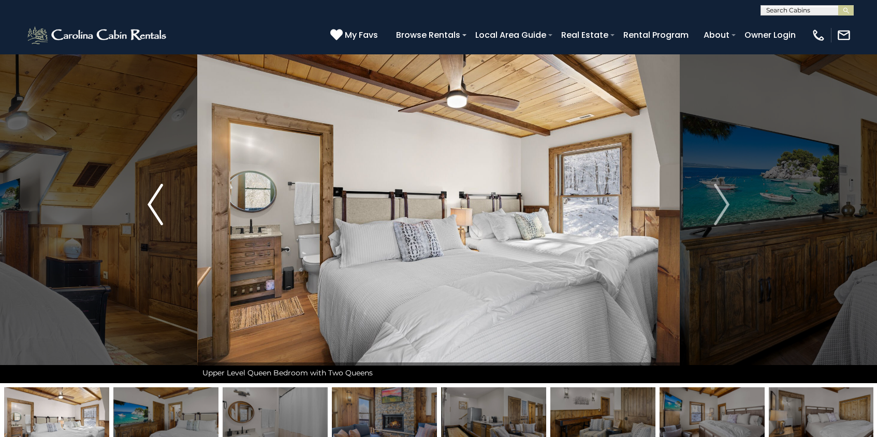
click at [156, 208] on img "Previous" at bounding box center [156, 204] width 16 height 41
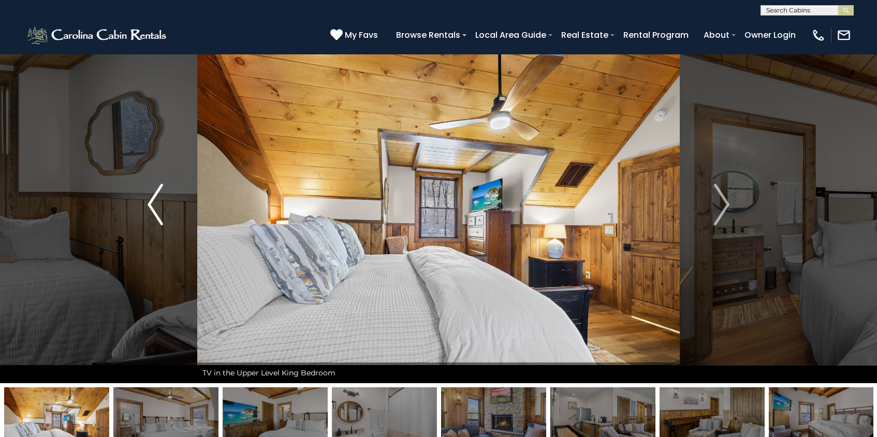
click at [156, 208] on img "Previous" at bounding box center [156, 204] width 16 height 41
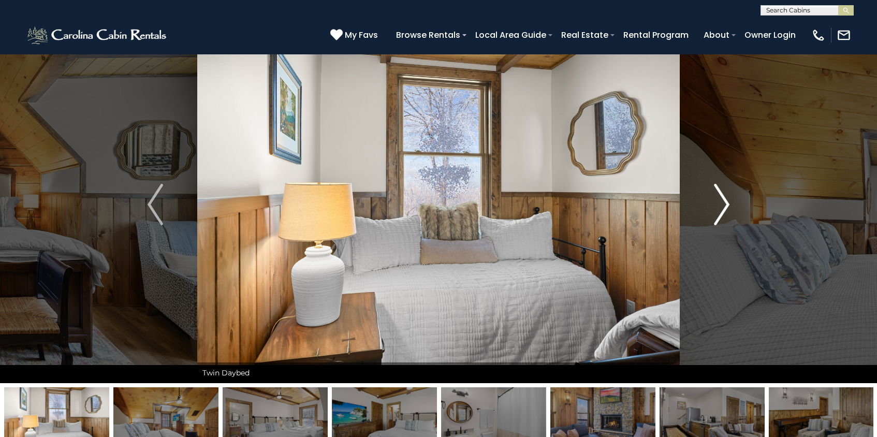
click at [726, 203] on img "Next" at bounding box center [722, 204] width 16 height 41
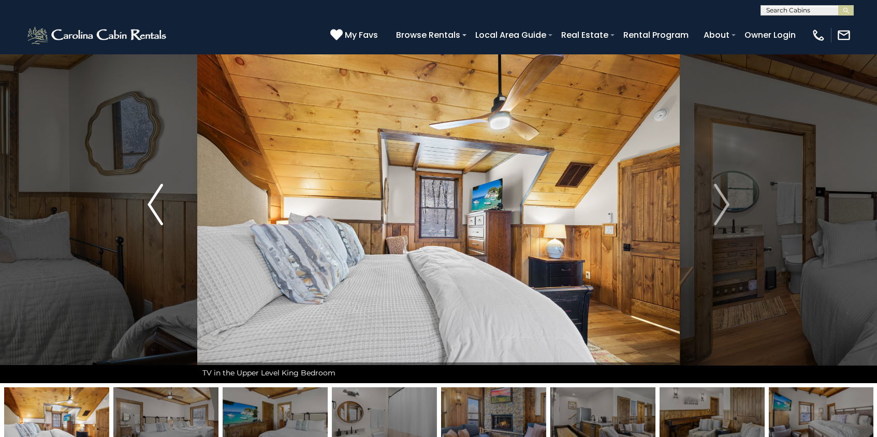
click at [165, 204] on button "Previous" at bounding box center [155, 204] width 84 height 357
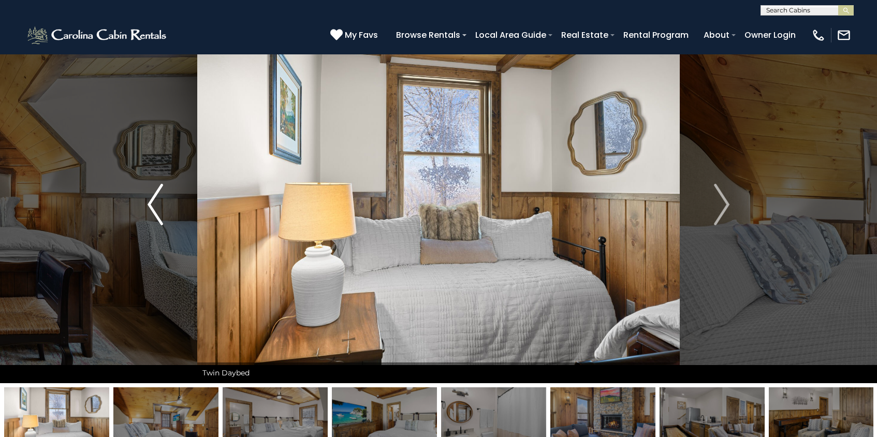
click at [154, 208] on img "Previous" at bounding box center [156, 204] width 16 height 41
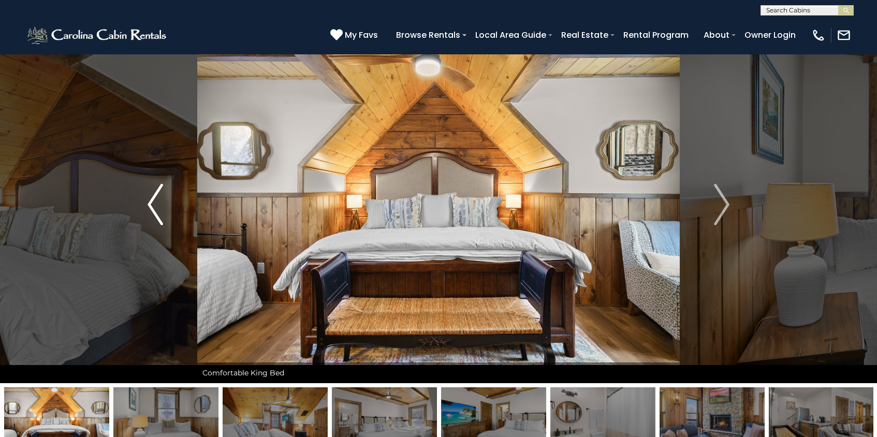
click at [155, 208] on img "Previous" at bounding box center [156, 204] width 16 height 41
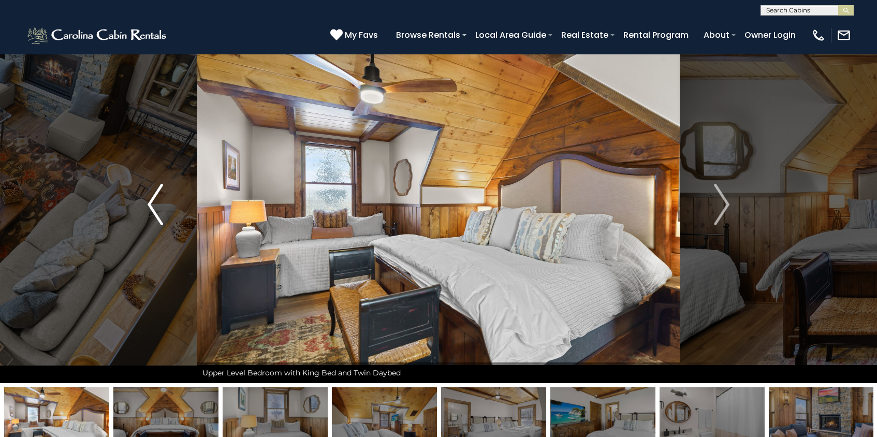
click at [155, 208] on img "Previous" at bounding box center [156, 204] width 16 height 41
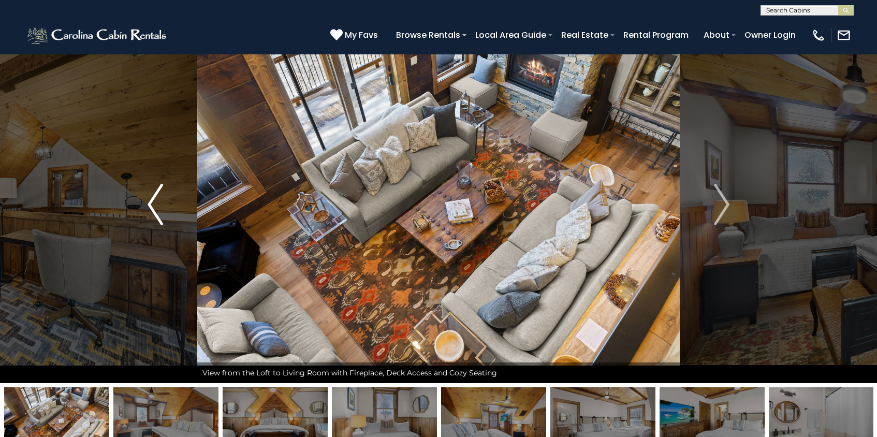
click at [155, 208] on img "Previous" at bounding box center [156, 204] width 16 height 41
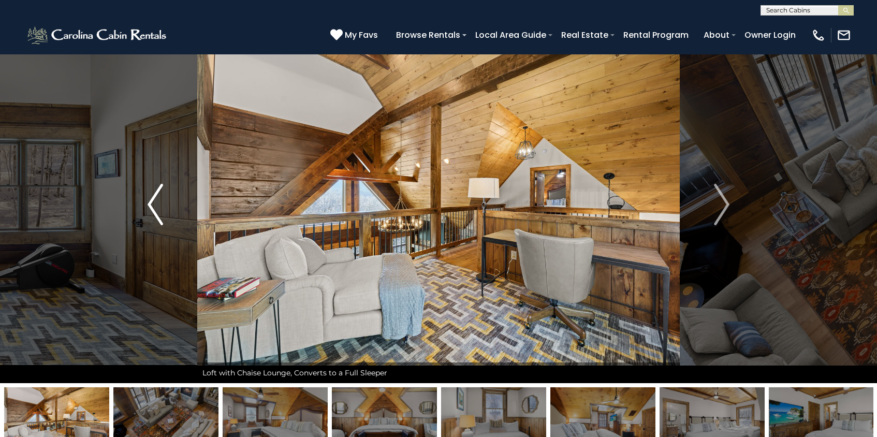
click at [155, 208] on img "Previous" at bounding box center [156, 204] width 16 height 41
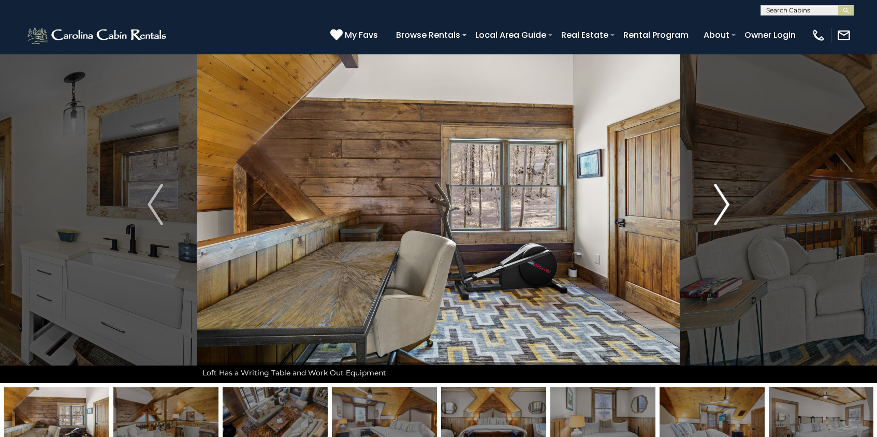
click at [714, 214] on img "Next" at bounding box center [722, 204] width 16 height 41
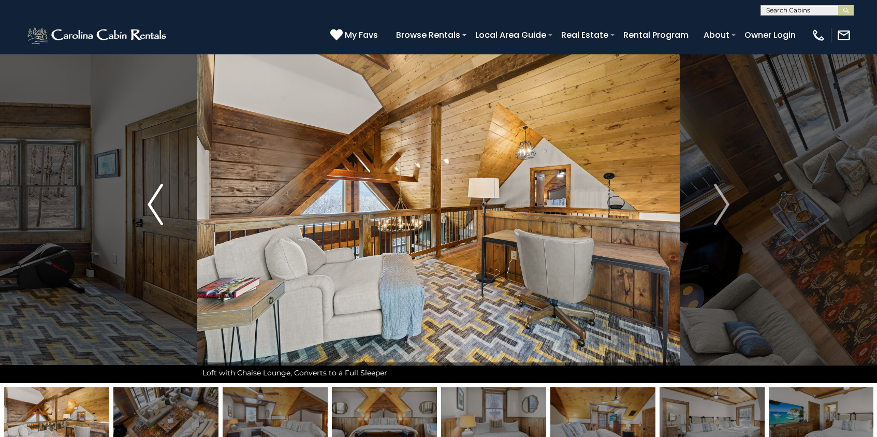
click at [156, 201] on img "Previous" at bounding box center [156, 204] width 16 height 41
